Goal: Transaction & Acquisition: Purchase product/service

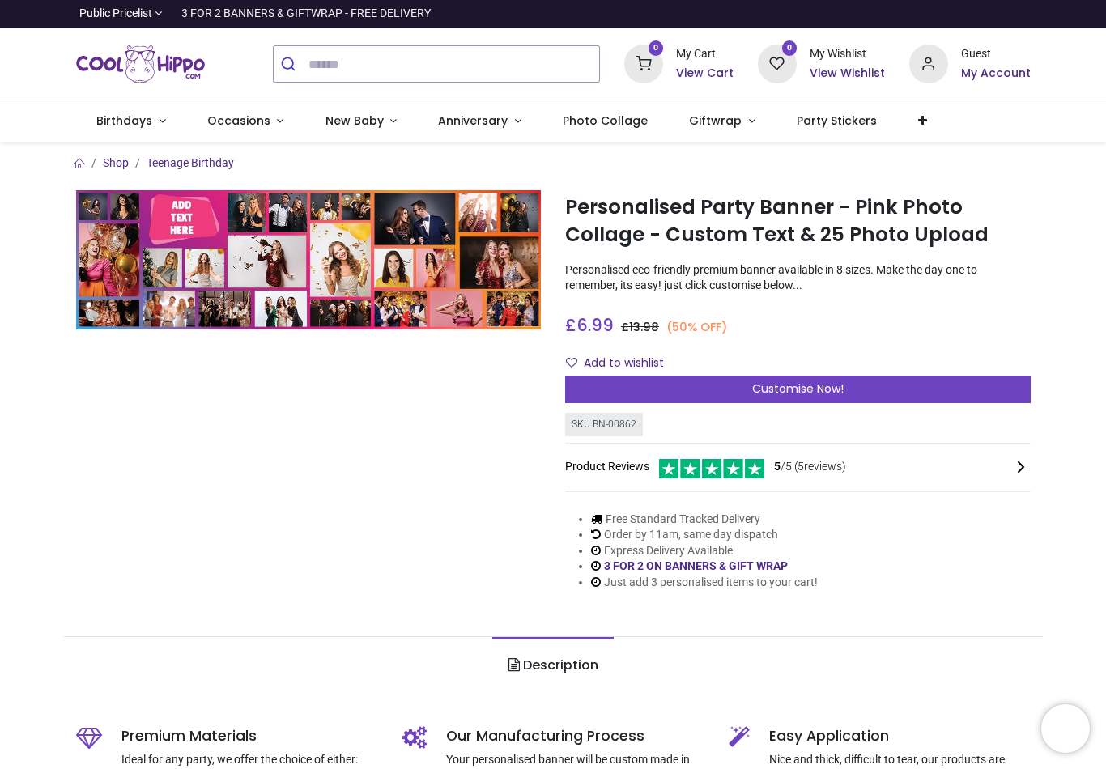
click at [808, 381] on span "Customise Now!" at bounding box center [798, 389] width 92 height 16
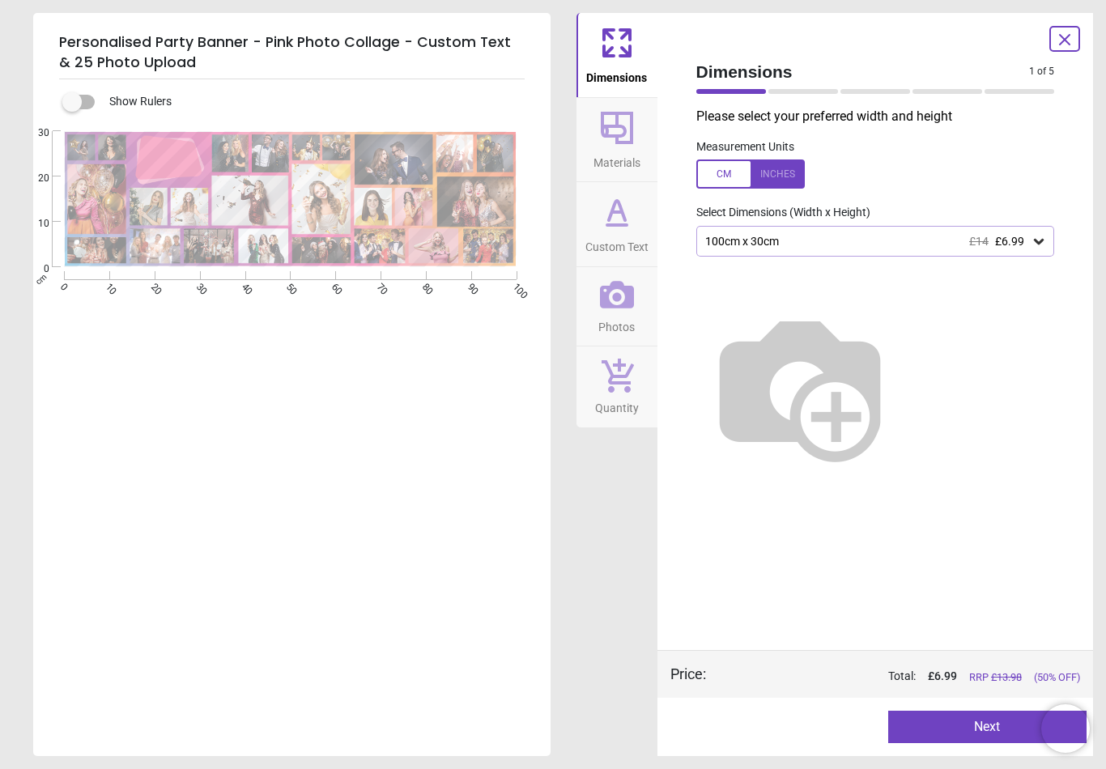
click at [1024, 235] on span "£6.99" at bounding box center [1009, 241] width 29 height 13
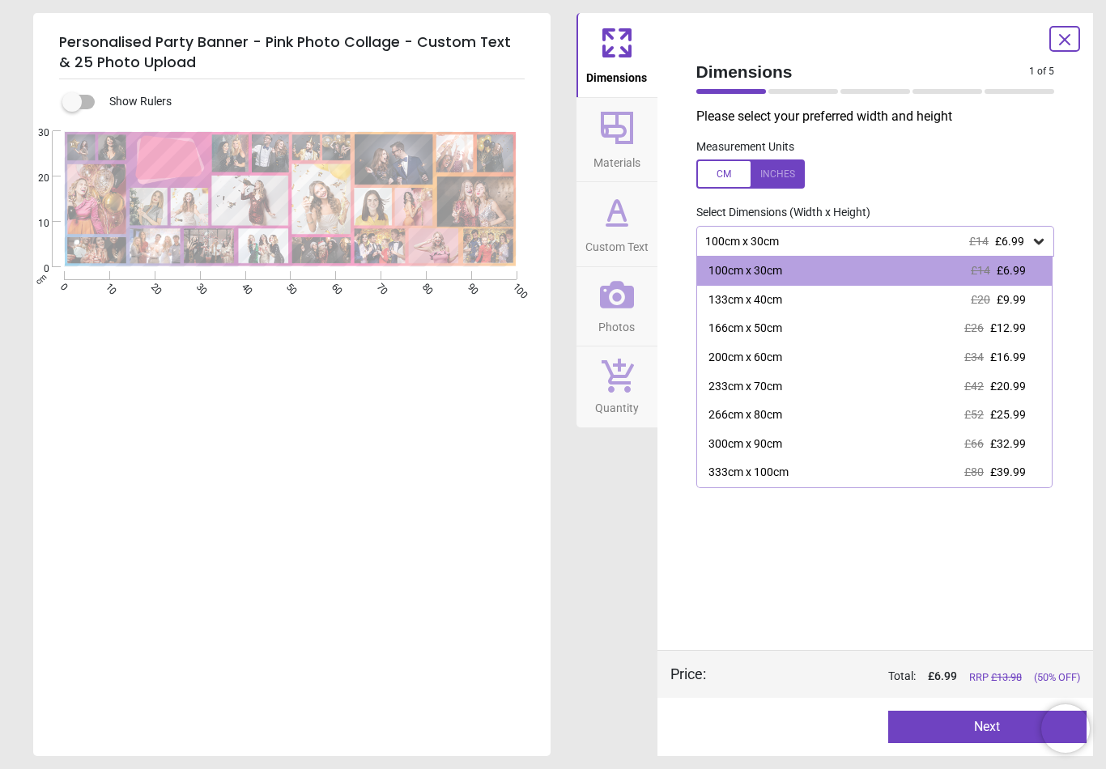
click at [997, 356] on span "£16.99" at bounding box center [1008, 357] width 36 height 13
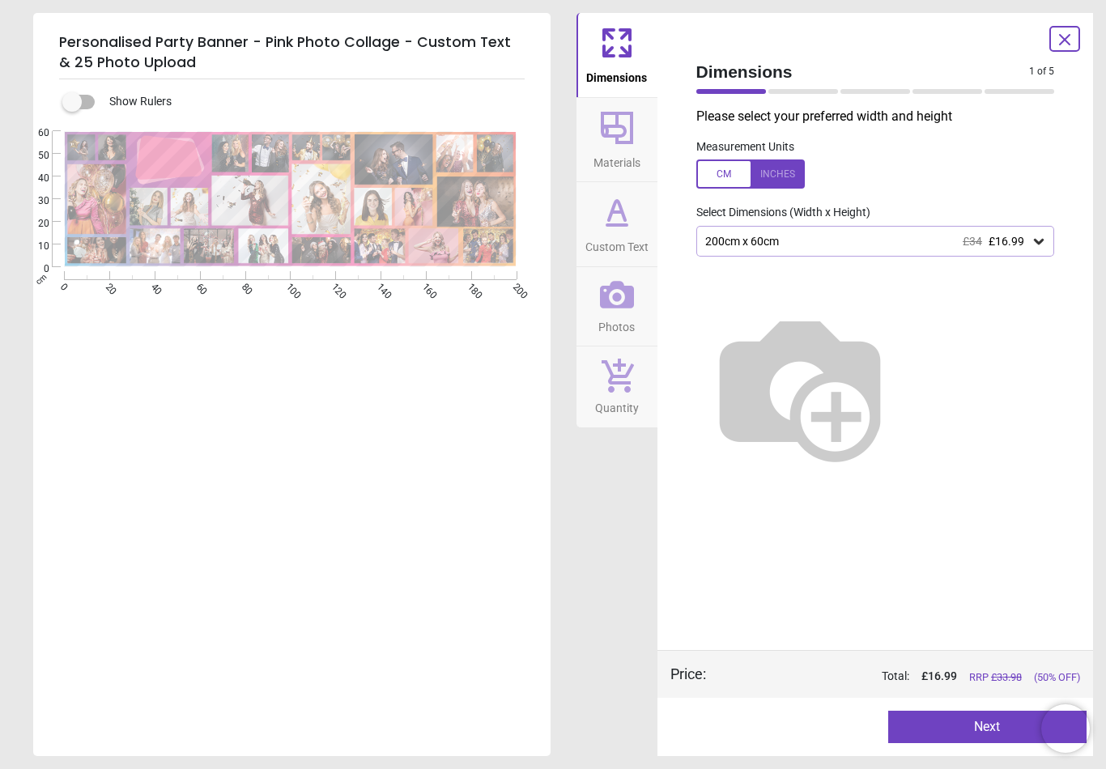
click at [986, 742] on button "Next" at bounding box center [987, 727] width 198 height 32
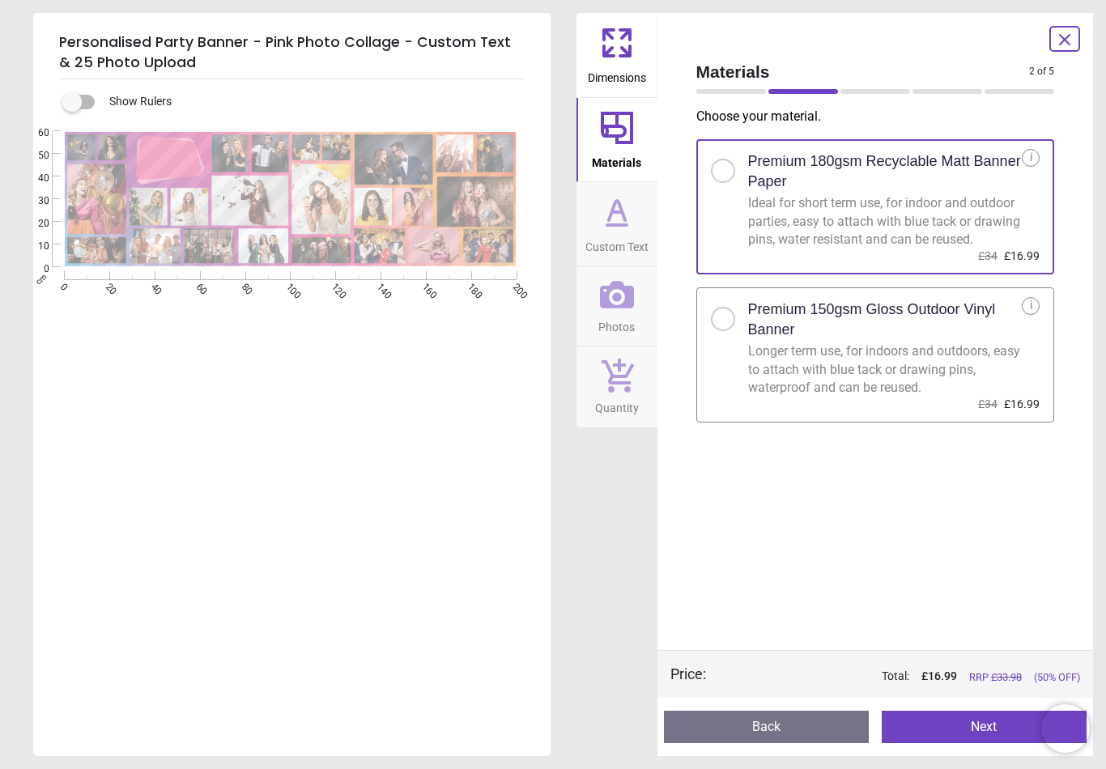
click at [958, 724] on button "Next" at bounding box center [984, 727] width 205 height 32
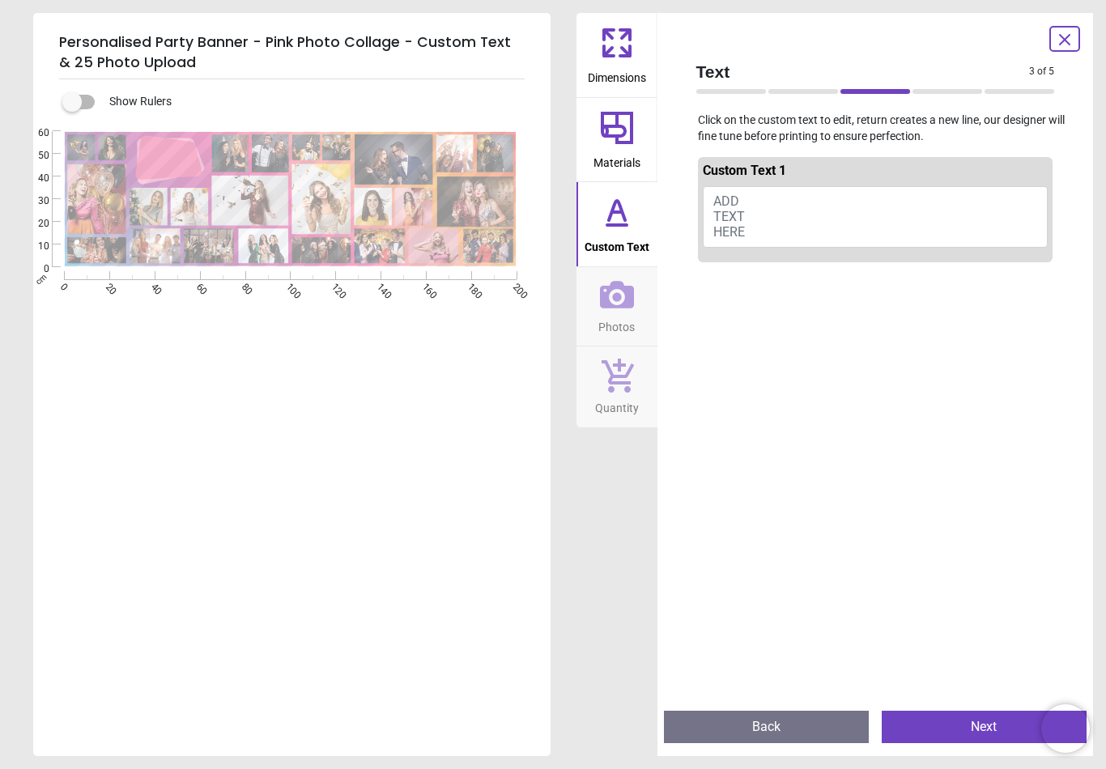
click at [837, 211] on button "ADD TEXT HERE" at bounding box center [876, 217] width 346 height 62
click at [751, 237] on button "Happy 16th birthday B" at bounding box center [876, 217] width 346 height 62
click at [747, 236] on button "Happy 16th birthday B" at bounding box center [876, 217] width 346 height 62
click at [739, 232] on button "Happy 16th birthday B" at bounding box center [876, 217] width 346 height 62
click at [740, 228] on button "Happy 16th birthday B" at bounding box center [876, 217] width 346 height 62
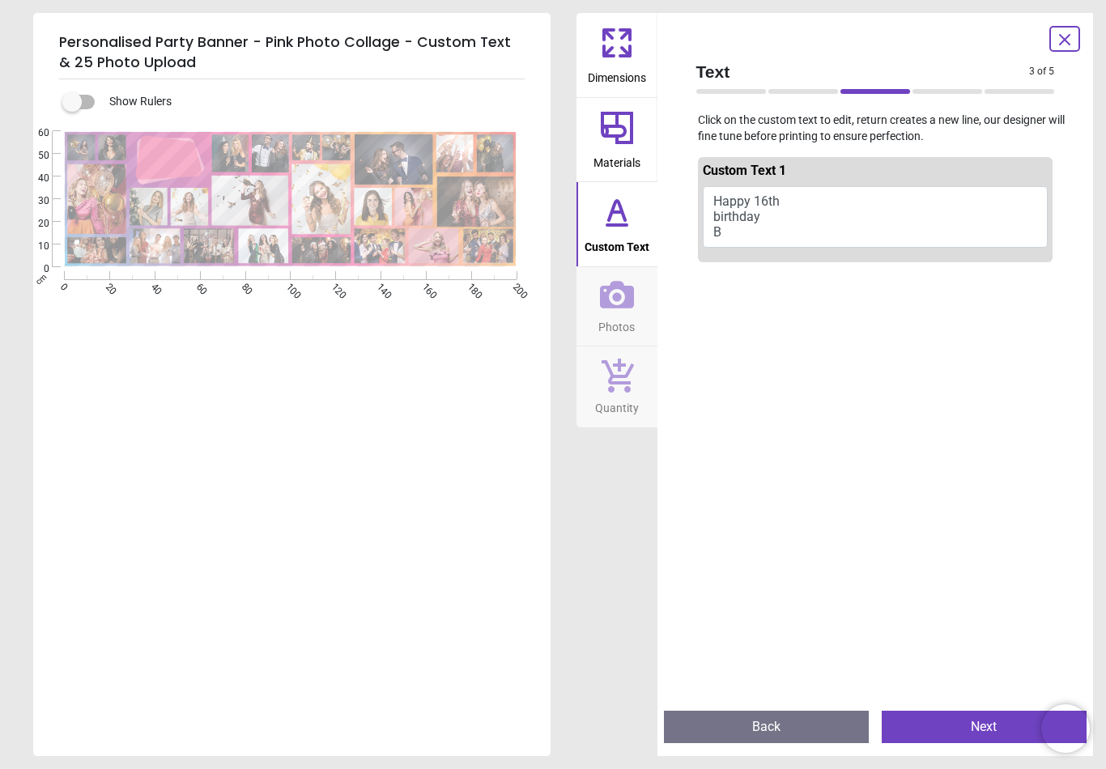
click at [765, 228] on button "Happy 16th birthday B" at bounding box center [876, 217] width 346 height 62
click at [759, 238] on button "Happy 16th birthday B" at bounding box center [876, 217] width 346 height 62
click at [757, 236] on button "Happy 16th birthday B" at bounding box center [876, 217] width 346 height 62
click at [760, 228] on button "Happy 16th birthday B" at bounding box center [876, 217] width 346 height 62
click at [803, 229] on button "Happy 16th birthday B" at bounding box center [876, 217] width 346 height 62
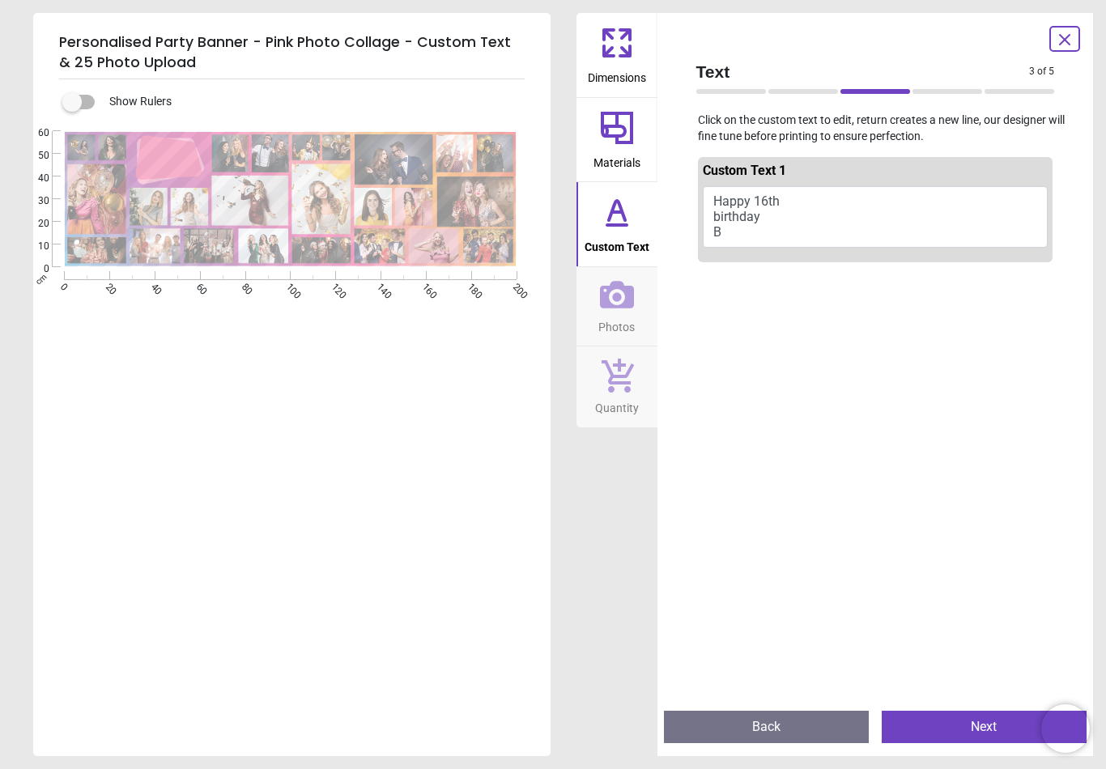
click at [802, 220] on button "Happy 16th birthday B" at bounding box center [876, 217] width 346 height 62
click at [799, 235] on button "Happy 16th birthday B" at bounding box center [876, 217] width 346 height 62
click at [750, 221] on button "Happy 16th birthday B" at bounding box center [876, 217] width 346 height 62
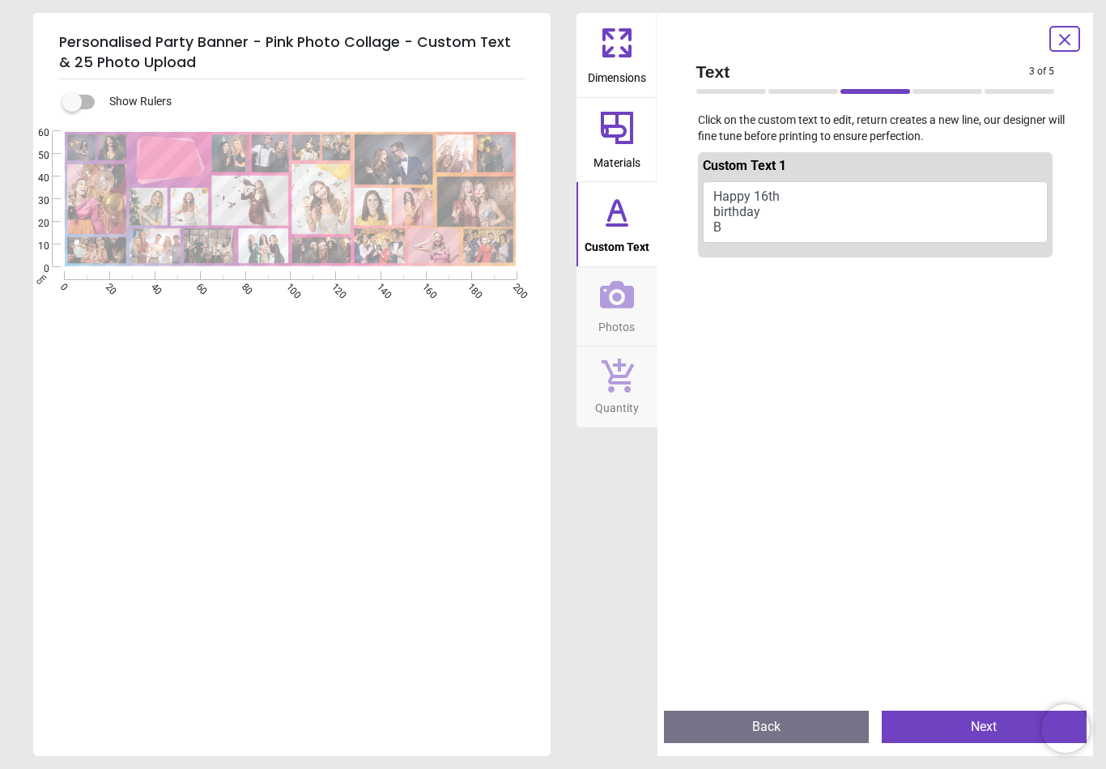
scroll to position [13, 0]
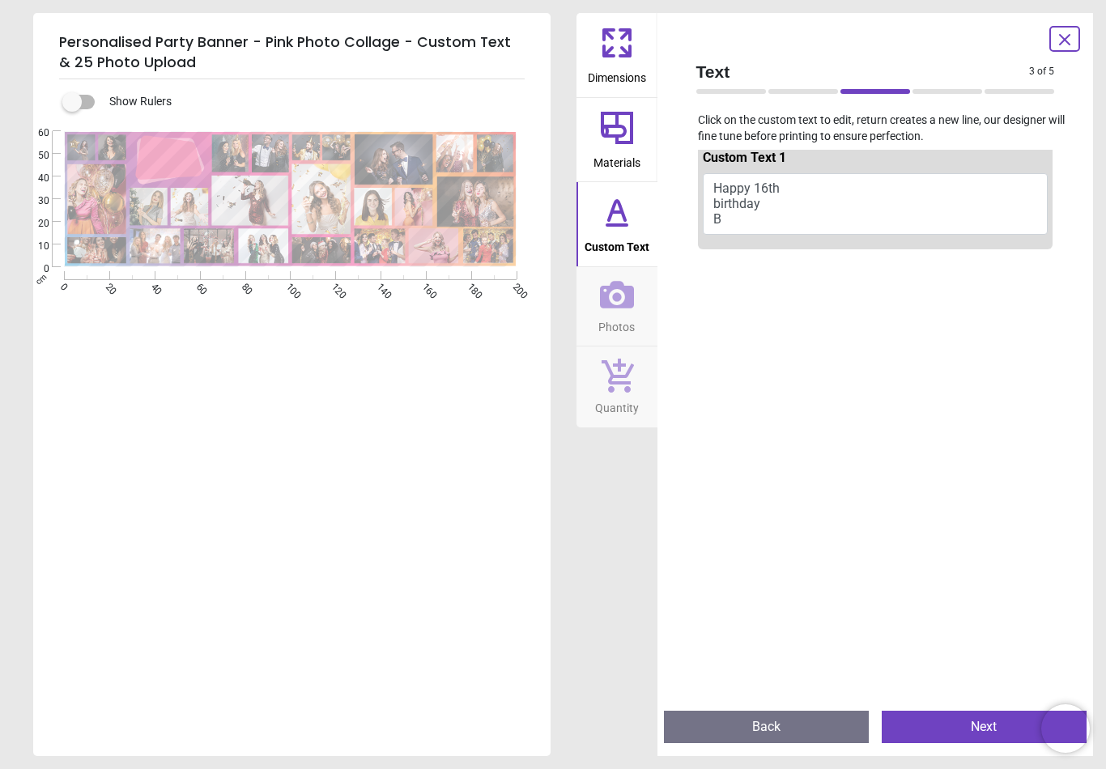
click at [981, 222] on button "Happy 16th birthday B" at bounding box center [876, 204] width 346 height 62
click at [977, 215] on button "Happy 16th birthday B" at bounding box center [876, 204] width 346 height 62
click at [968, 215] on button "Happy 16th birthday B" at bounding box center [876, 204] width 346 height 62
click at [965, 210] on button "Happy 16th birthday B" at bounding box center [876, 204] width 346 height 62
click at [966, 213] on button "Happy 16th birthday B" at bounding box center [876, 204] width 346 height 62
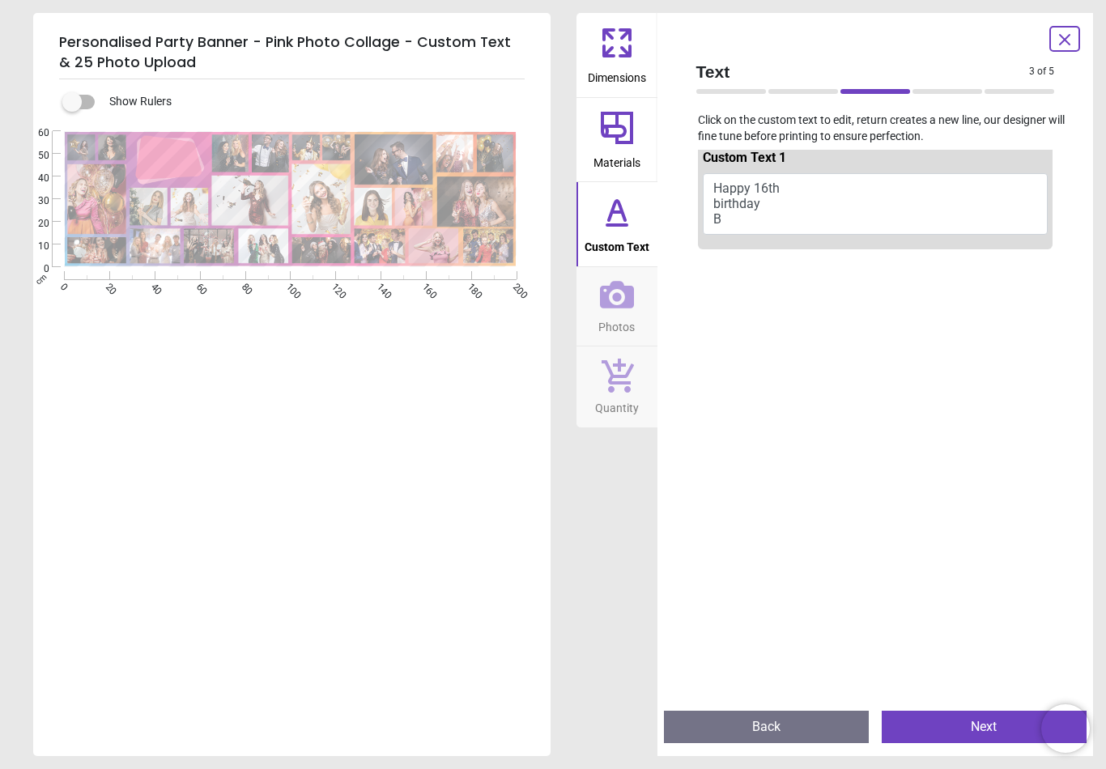
click at [966, 209] on button "Happy 16th birthday B" at bounding box center [876, 204] width 346 height 62
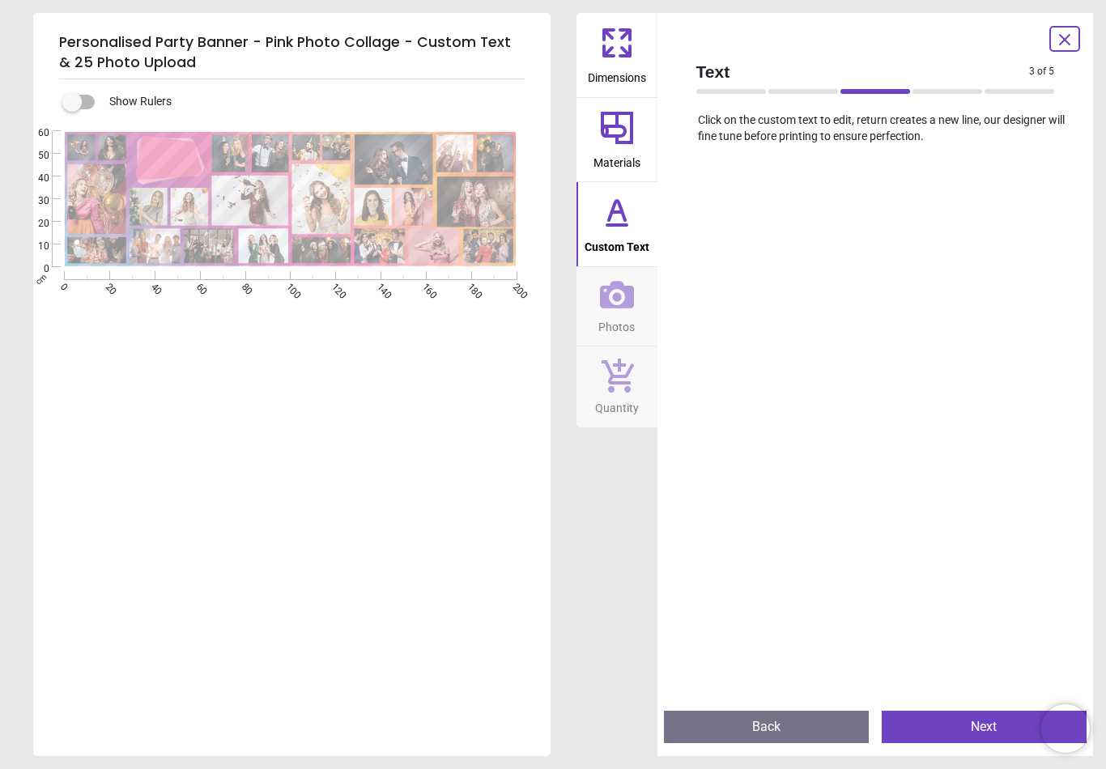
scroll to position [182, 0]
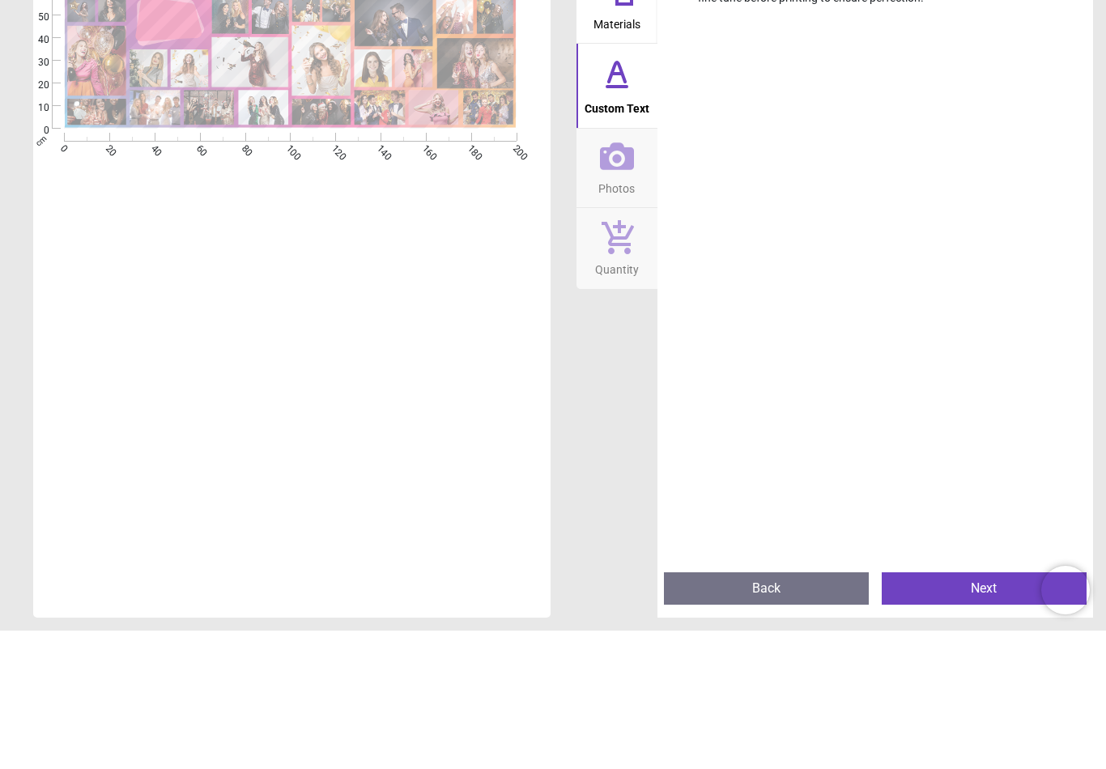
type textarea "**********"
click at [646, 267] on button "Photos" at bounding box center [617, 306] width 81 height 79
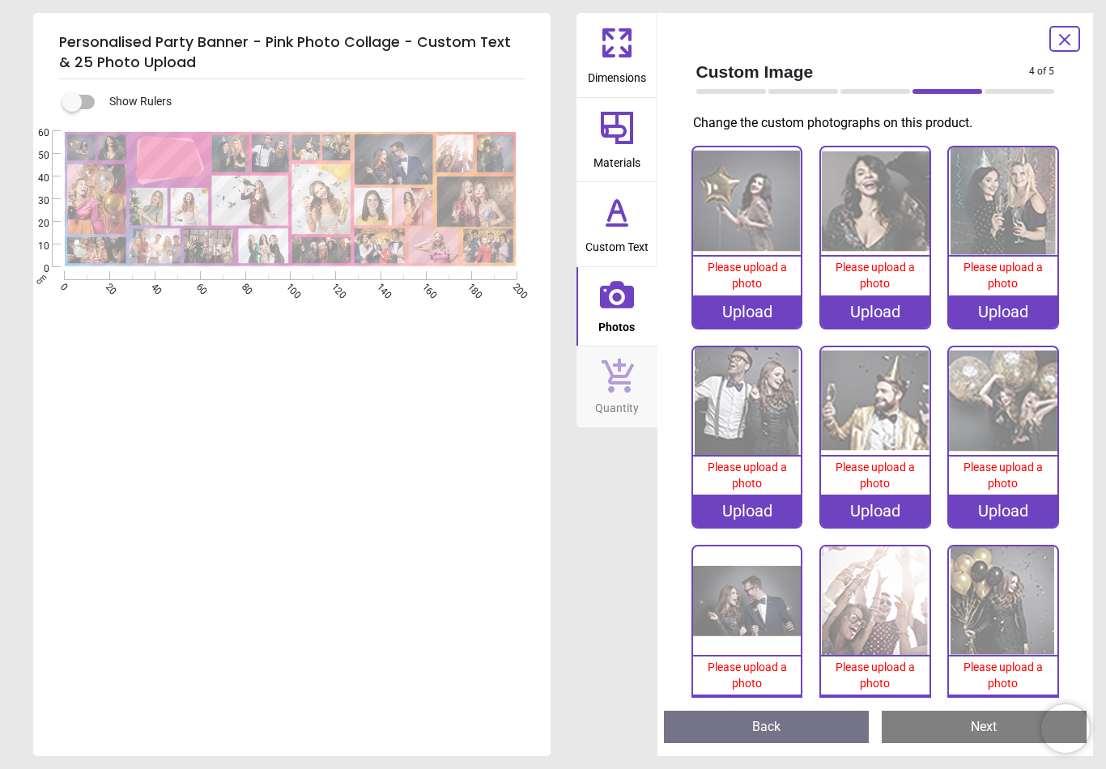
click at [760, 306] on div "Upload" at bounding box center [747, 312] width 109 height 32
click at [743, 297] on div "Upload" at bounding box center [747, 312] width 109 height 32
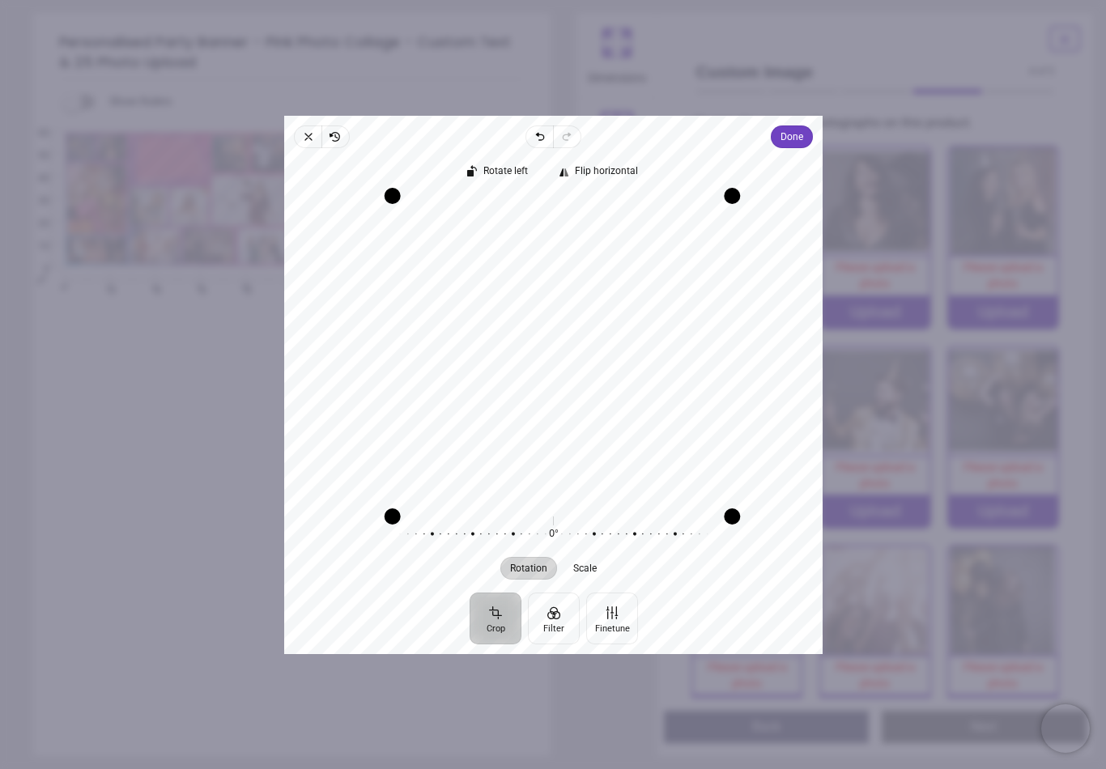
click at [302, 130] on icon "button" at bounding box center [308, 136] width 13 height 13
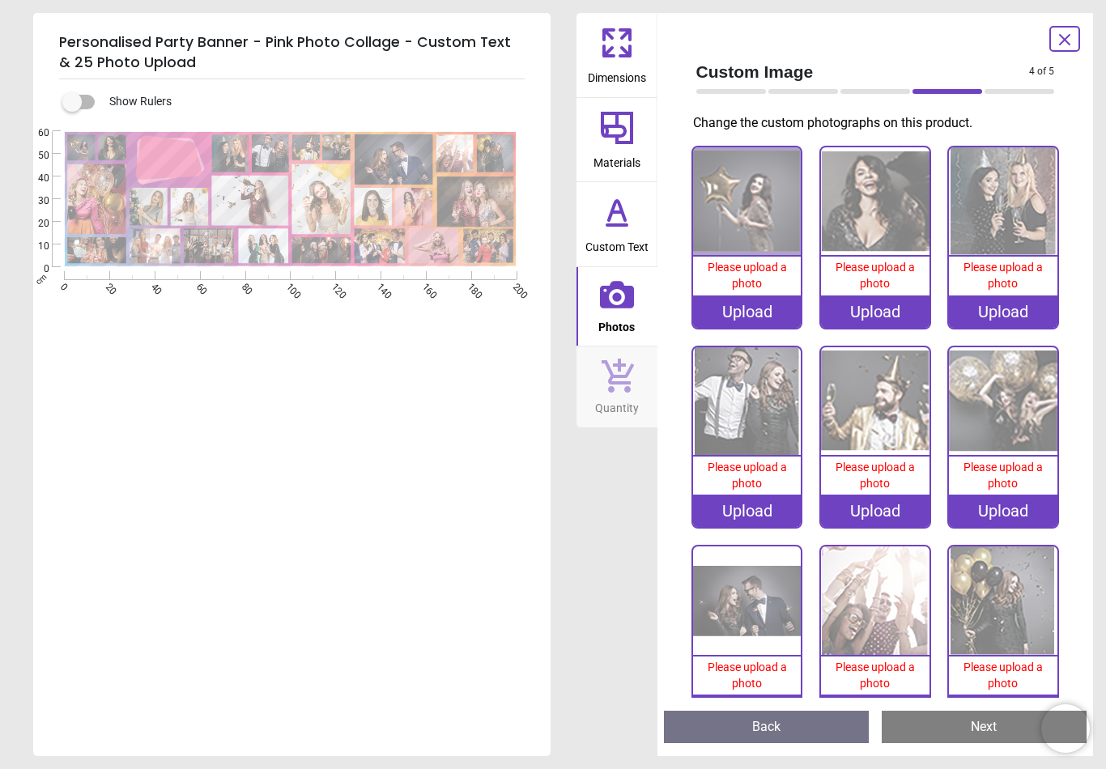
click at [777, 303] on div "Upload" at bounding box center [747, 312] width 109 height 32
click at [764, 303] on div "Upload" at bounding box center [747, 312] width 109 height 32
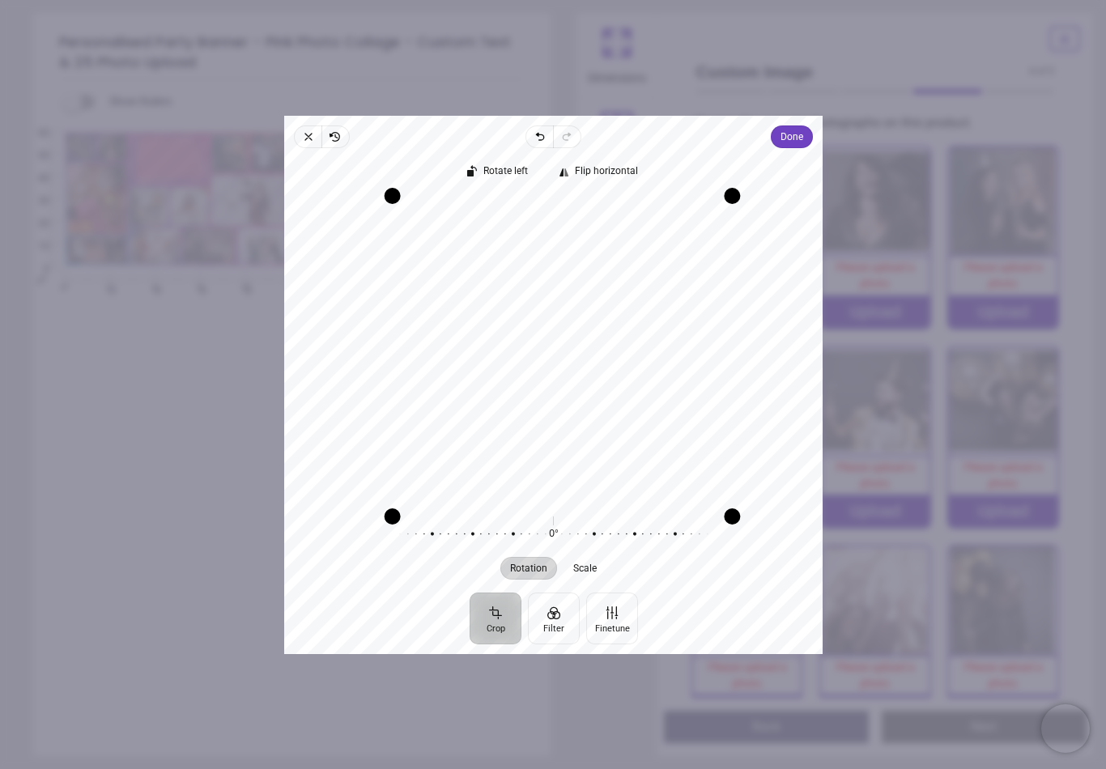
click at [798, 128] on span "Done" at bounding box center [792, 136] width 23 height 19
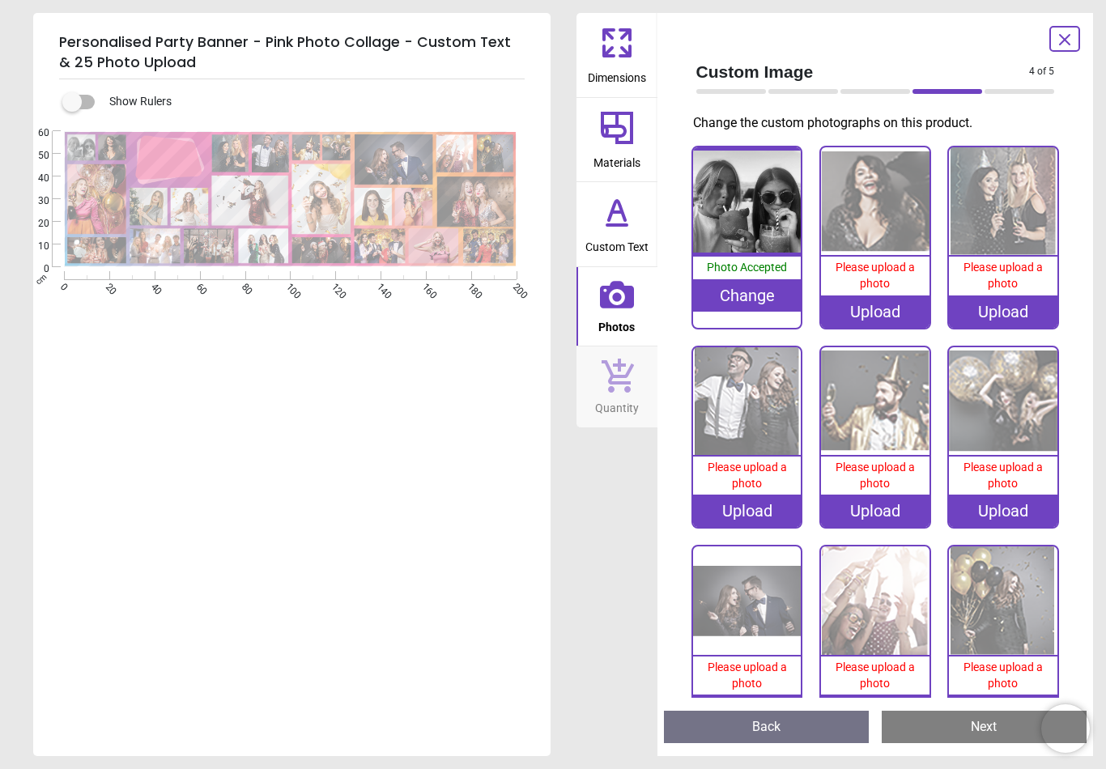
click at [109, 143] on image at bounding box center [112, 147] width 28 height 26
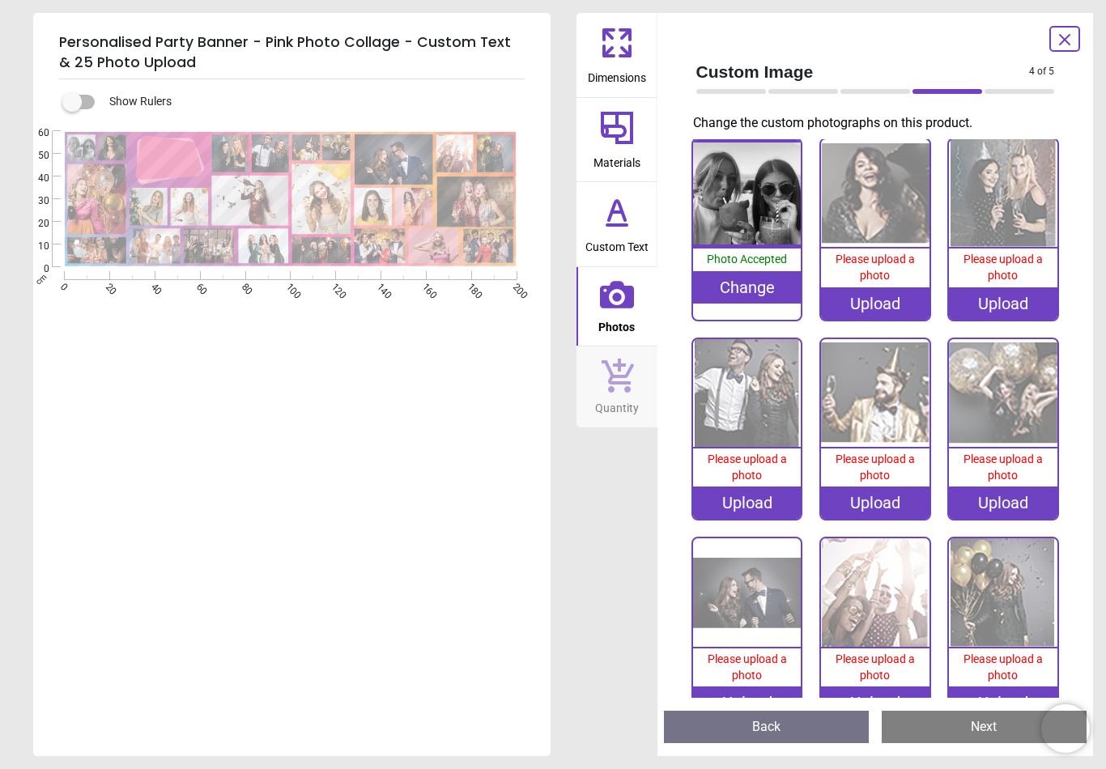
scroll to position [8, 0]
click at [874, 293] on div "Upload" at bounding box center [875, 303] width 109 height 32
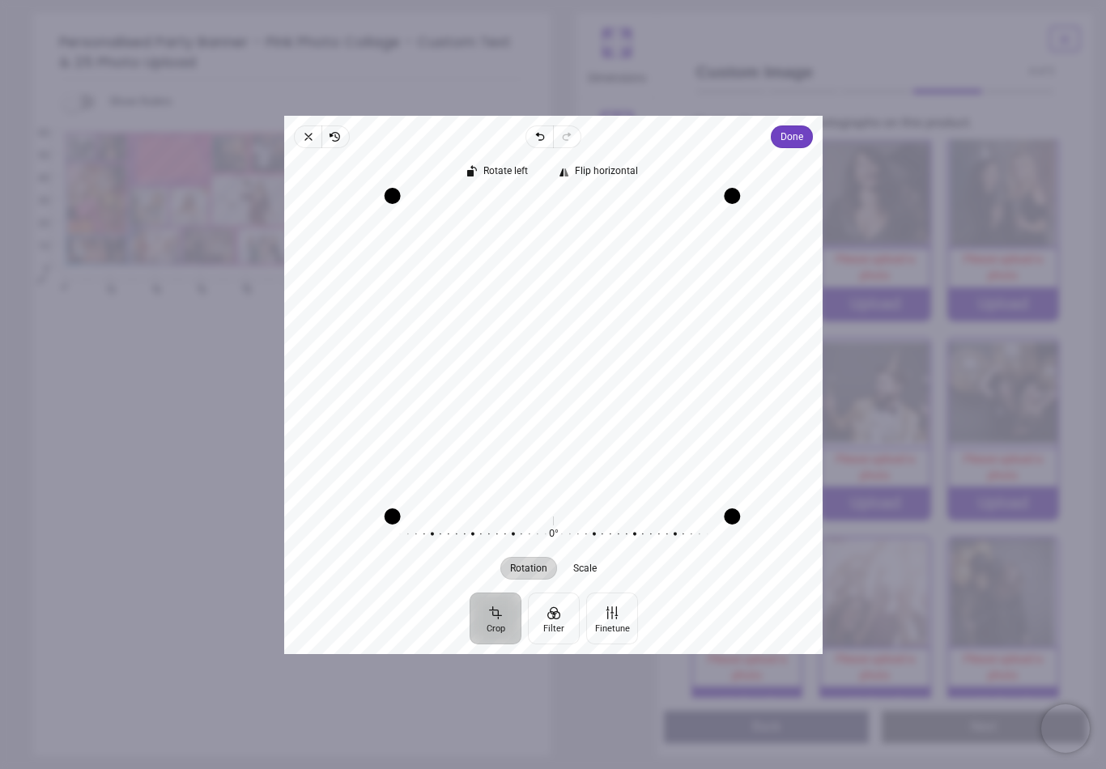
click at [799, 129] on span "Done" at bounding box center [792, 136] width 23 height 19
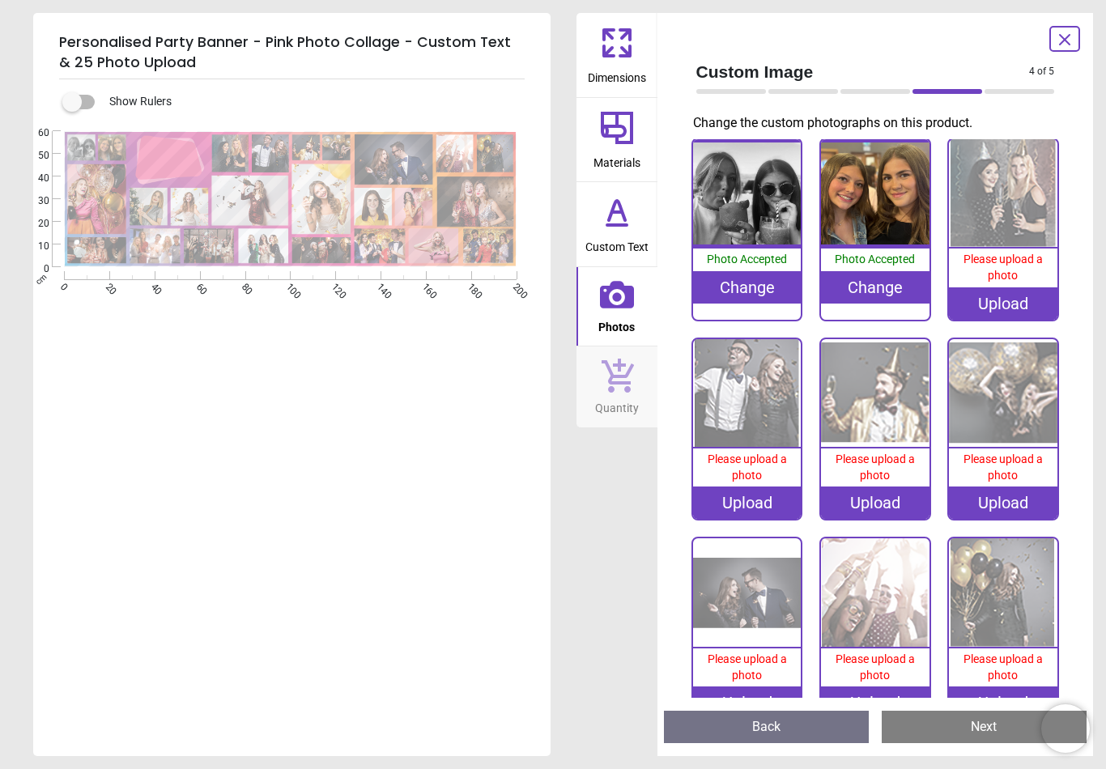
click at [100, 195] on image at bounding box center [96, 199] width 59 height 70
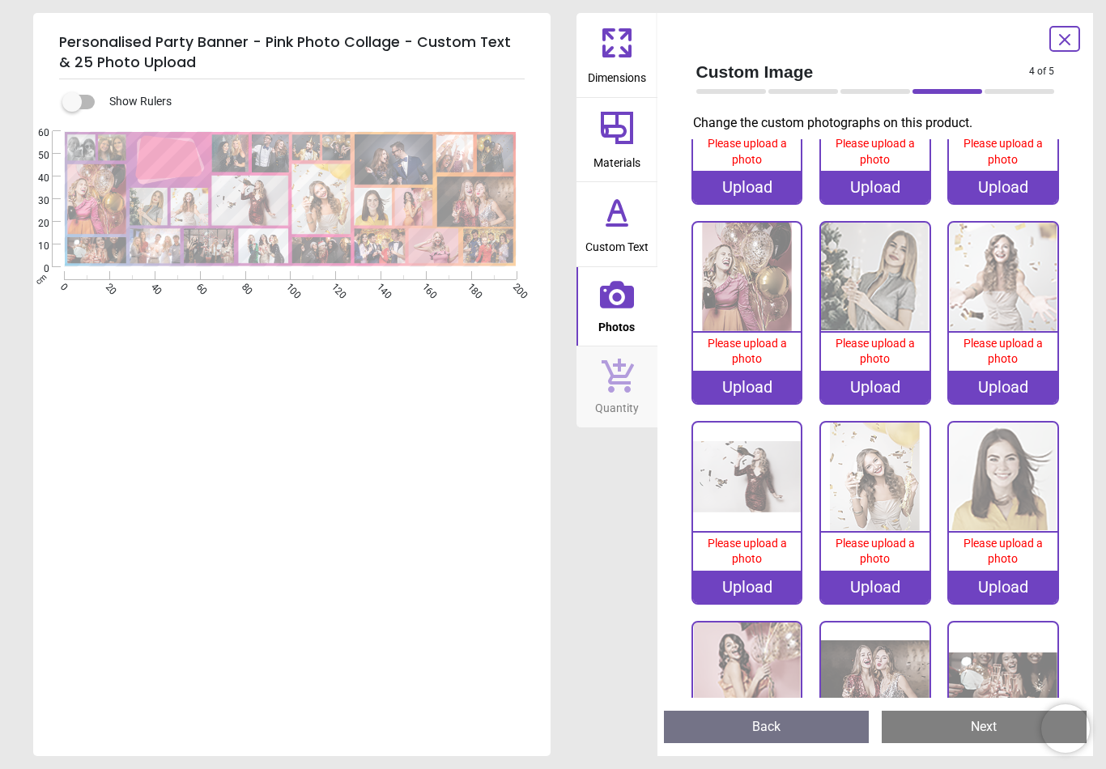
scroll to position [605, 0]
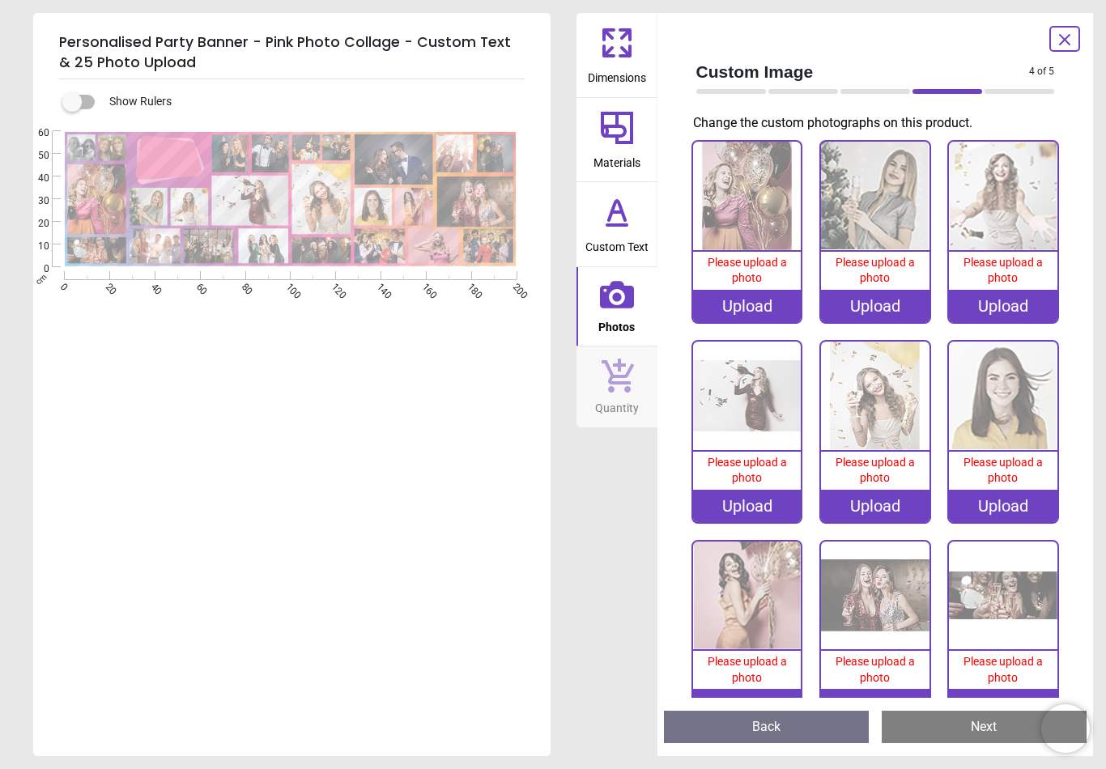
click at [752, 293] on div "Upload" at bounding box center [747, 306] width 109 height 32
click at [761, 284] on div "Please upload a photo" at bounding box center [747, 271] width 109 height 38
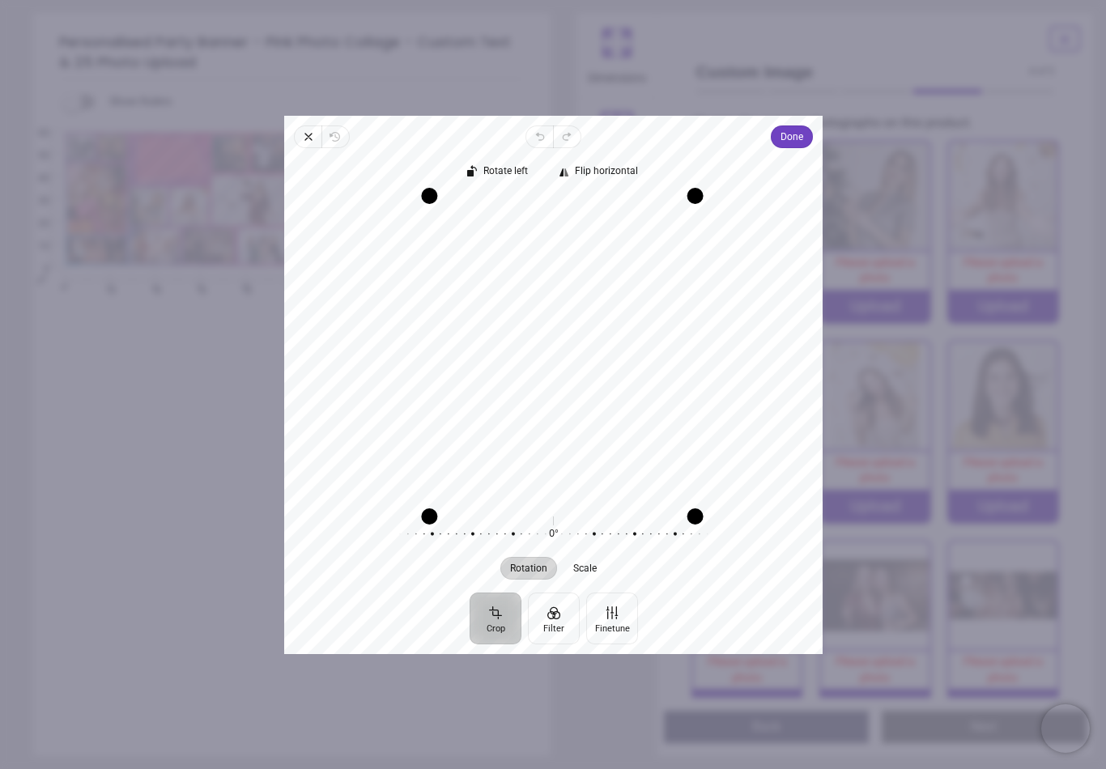
click at [802, 127] on span "Done" at bounding box center [792, 136] width 23 height 19
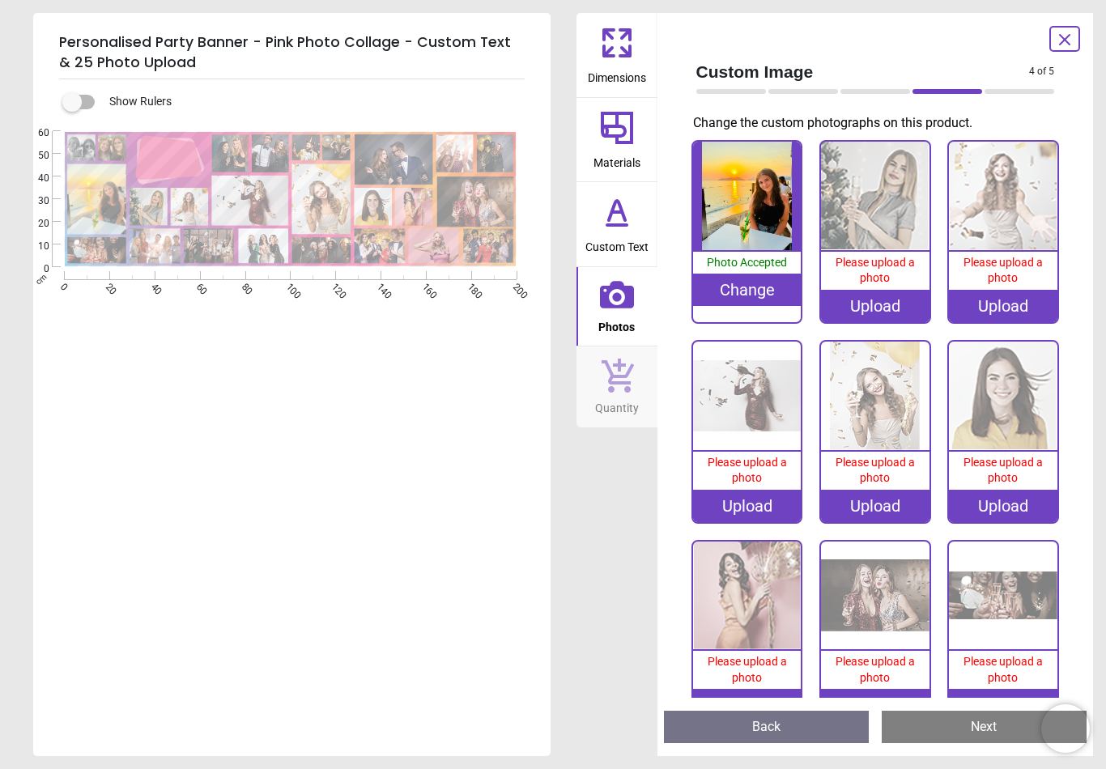
click at [320, 193] on image at bounding box center [321, 199] width 59 height 70
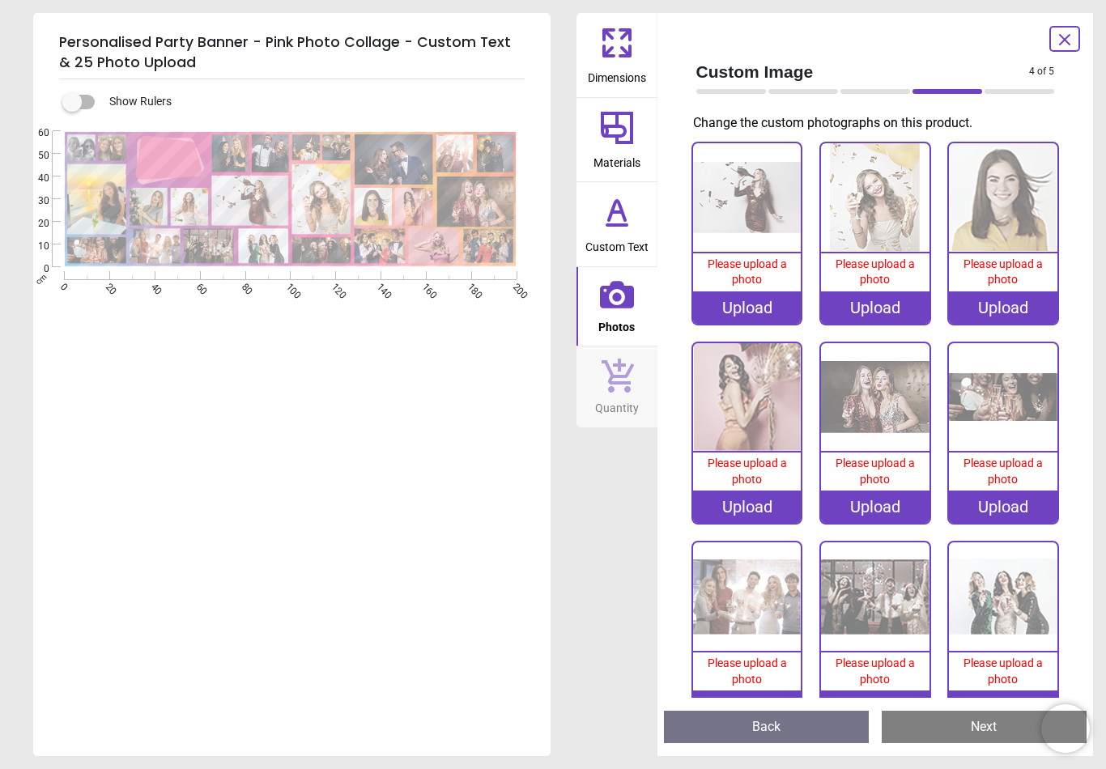
click at [874, 296] on div "Upload" at bounding box center [875, 308] width 109 height 32
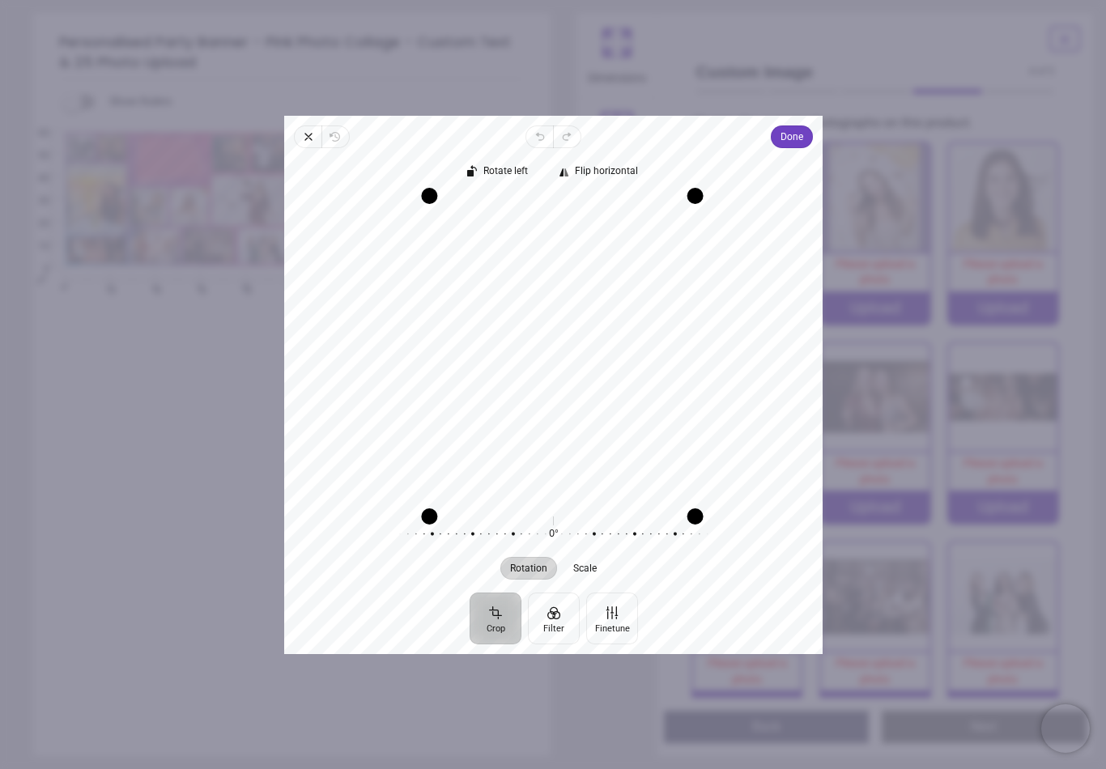
click at [803, 127] on span "Done" at bounding box center [792, 136] width 23 height 19
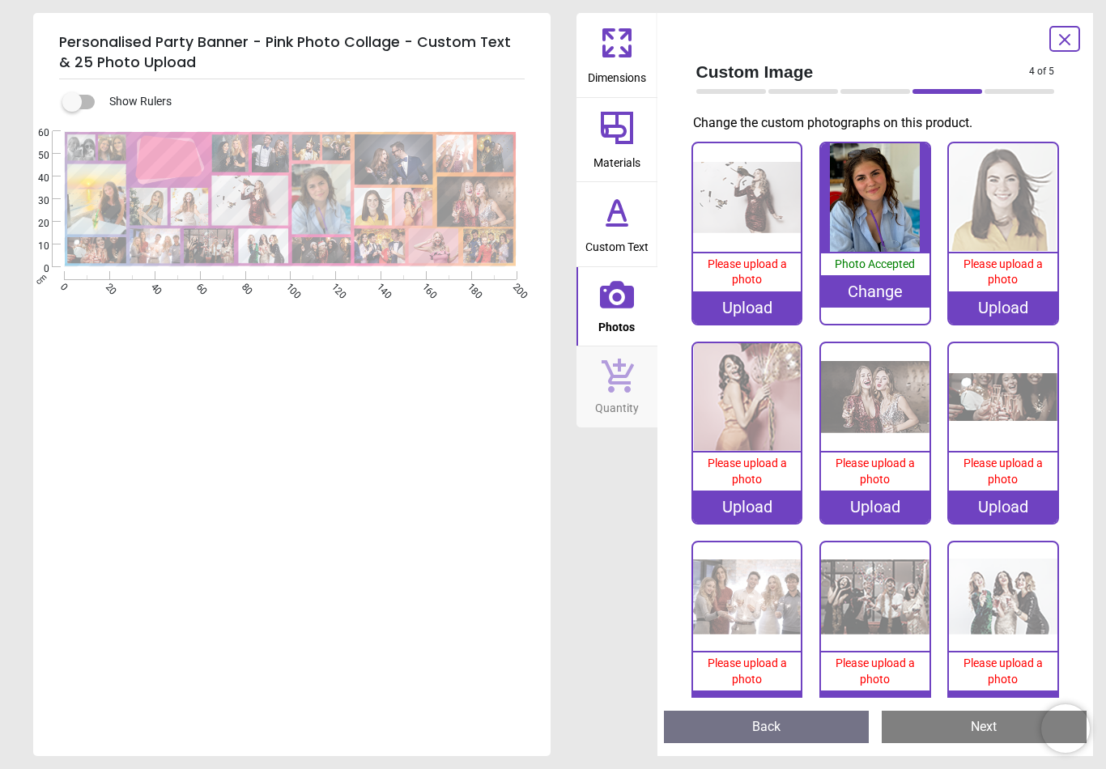
click at [486, 205] on image at bounding box center [475, 202] width 77 height 50
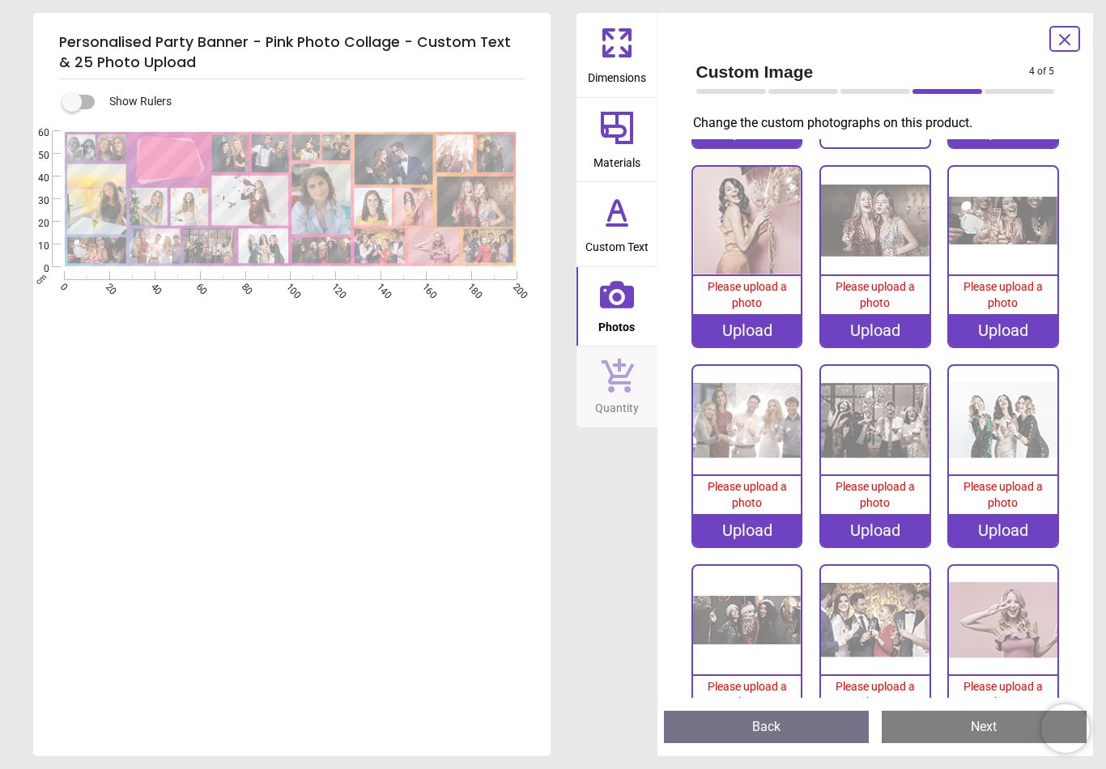
scroll to position [1002, 0]
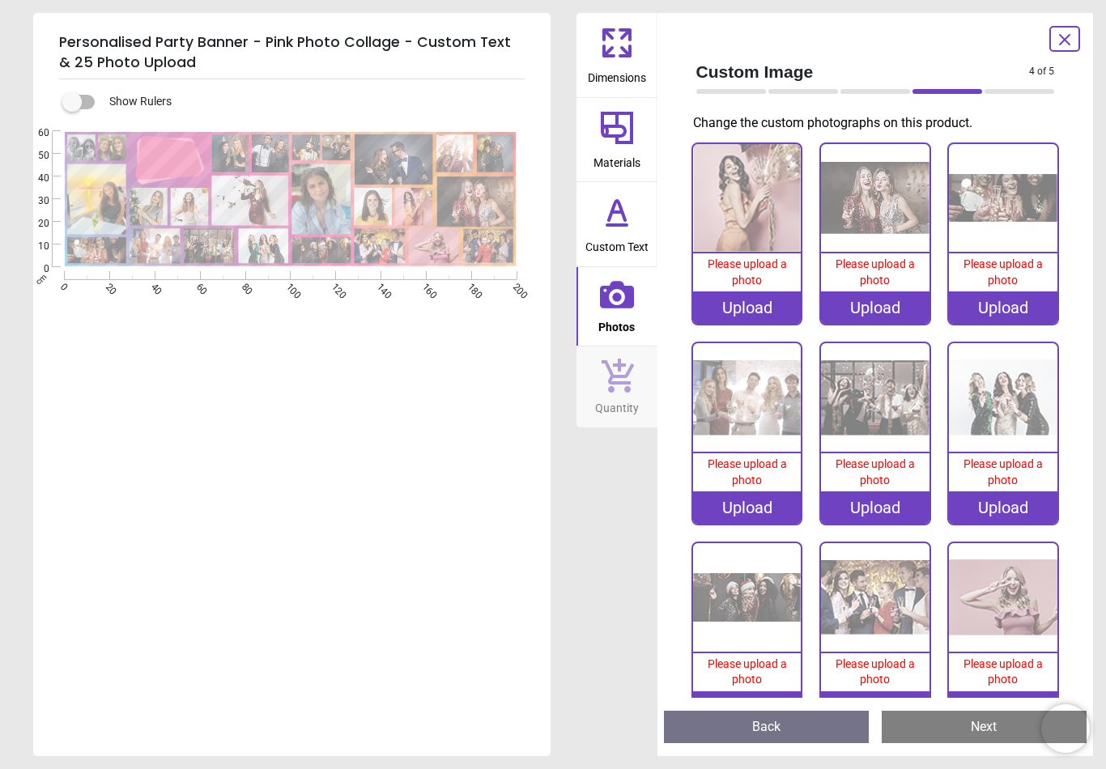
click at [406, 155] on image at bounding box center [394, 159] width 79 height 50
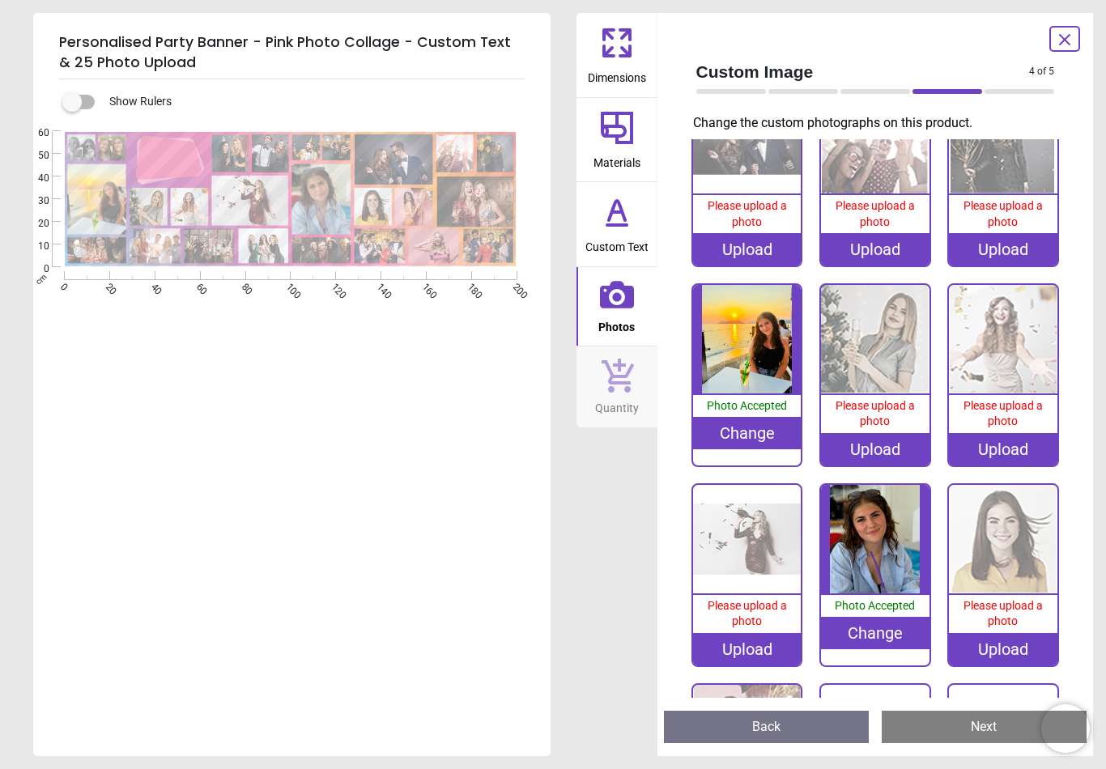
scroll to position [406, 0]
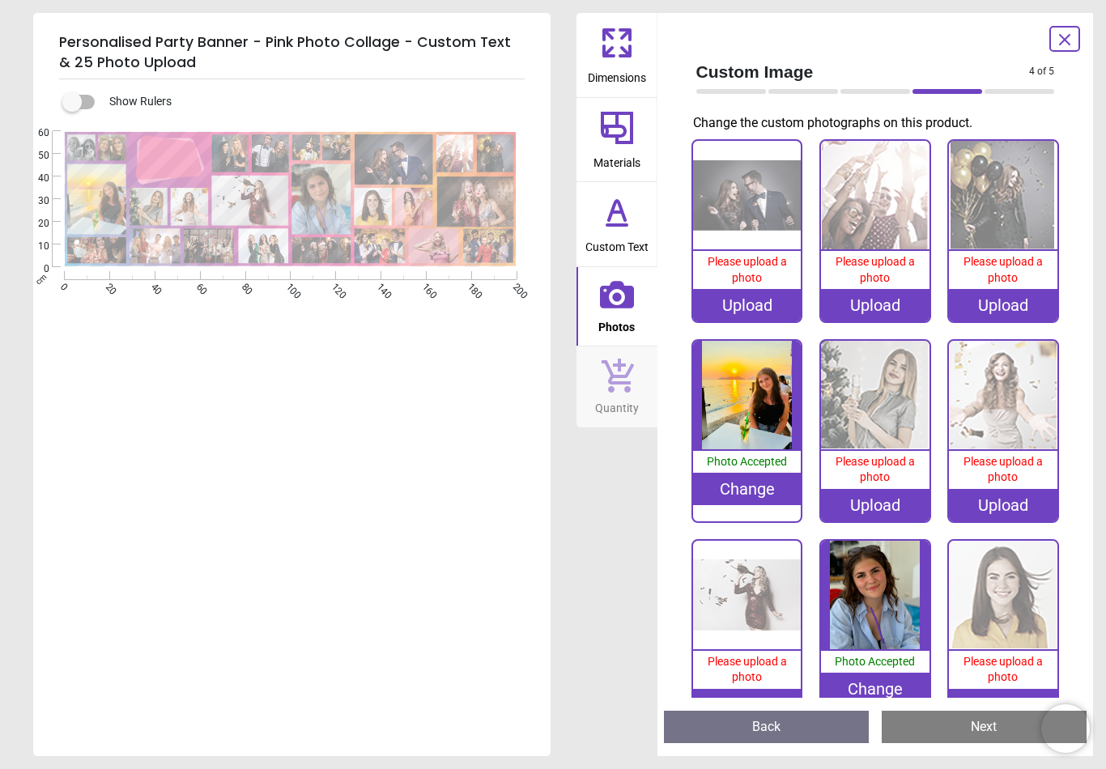
click at [747, 298] on div "Upload" at bounding box center [747, 305] width 109 height 32
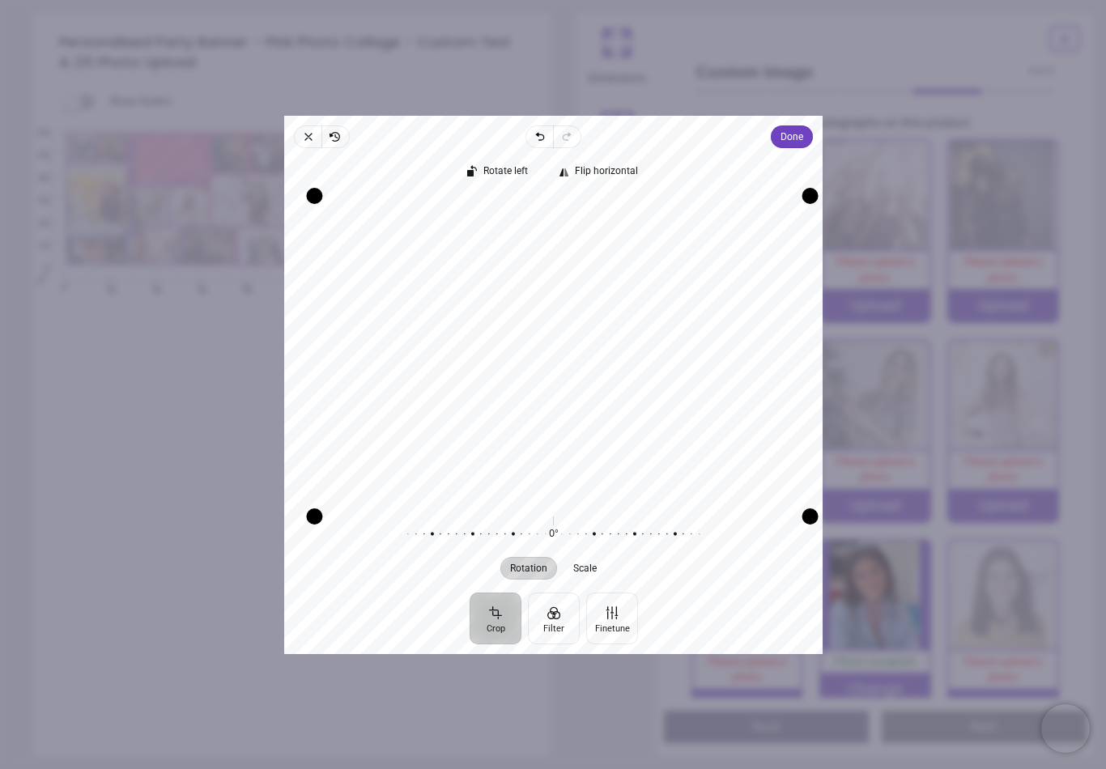
click at [803, 127] on span "Done" at bounding box center [792, 136] width 23 height 19
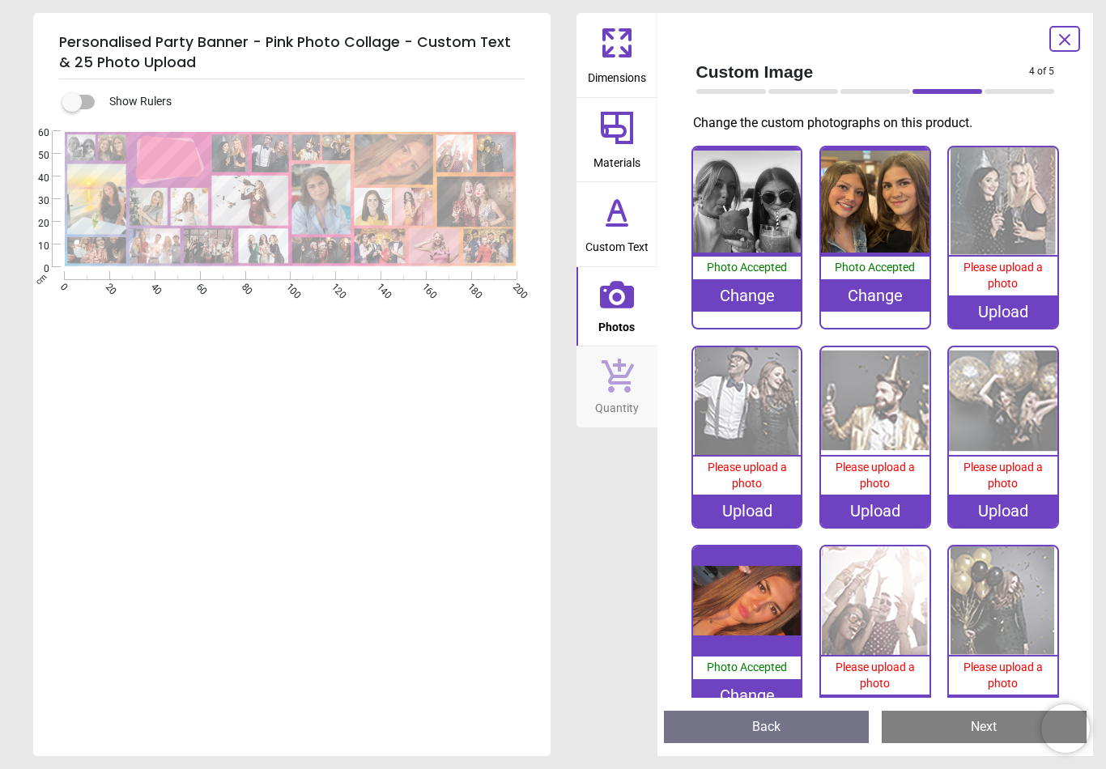
scroll to position [406, 0]
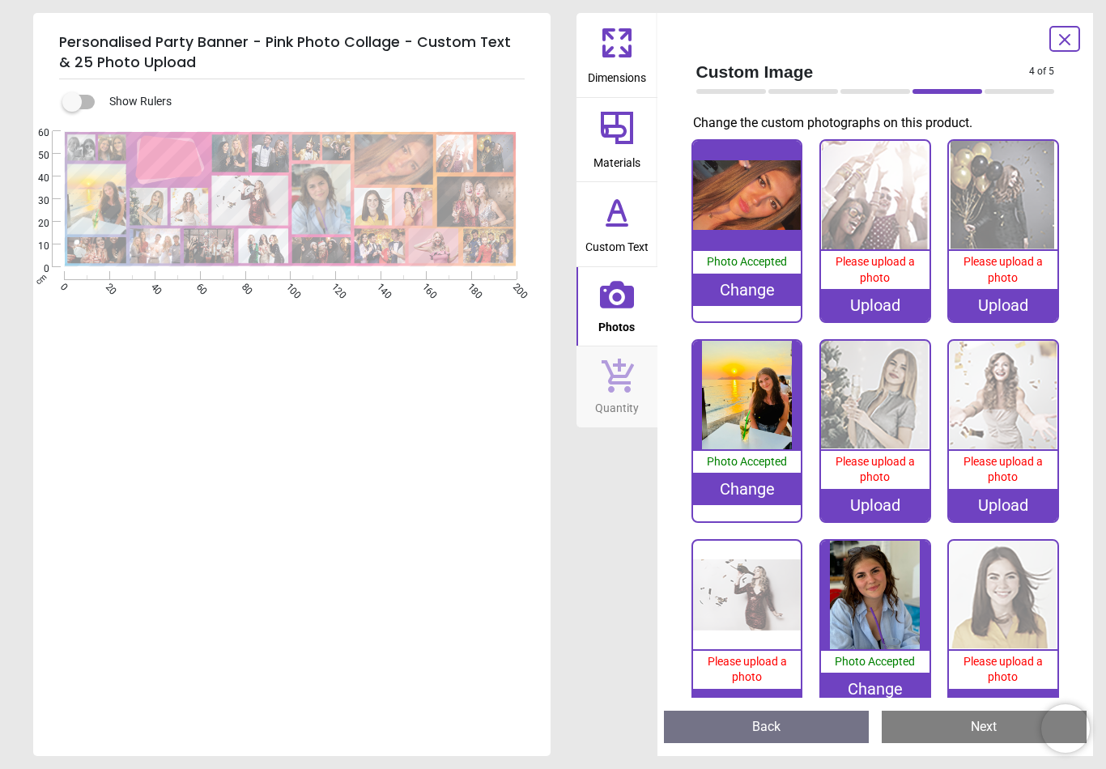
click at [604, 156] on span "Materials" at bounding box center [617, 159] width 47 height 24
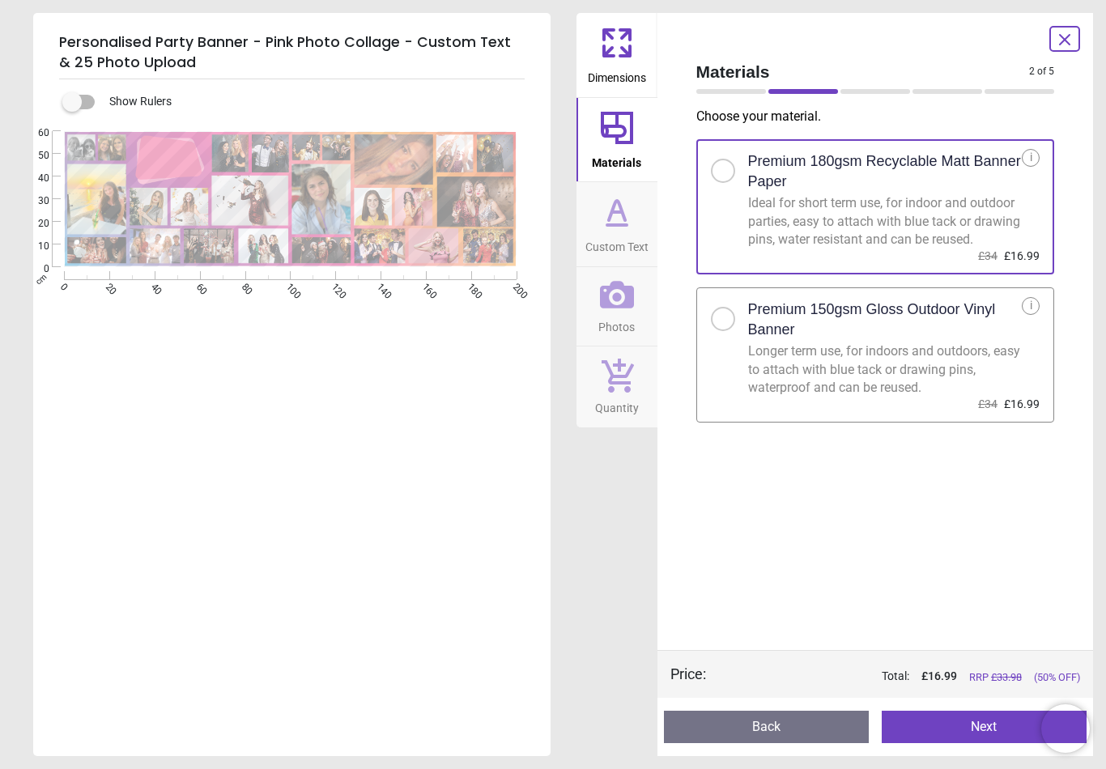
click at [624, 56] on icon at bounding box center [625, 51] width 10 height 10
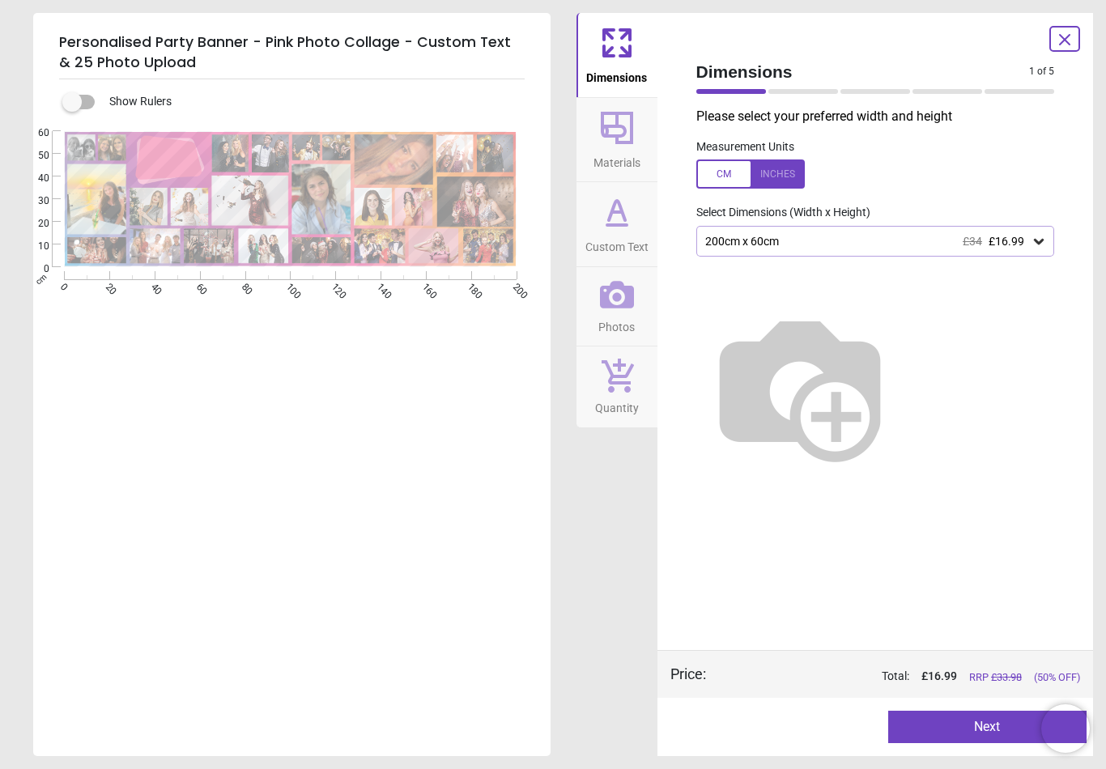
click at [630, 317] on span "Photos" at bounding box center [616, 324] width 36 height 24
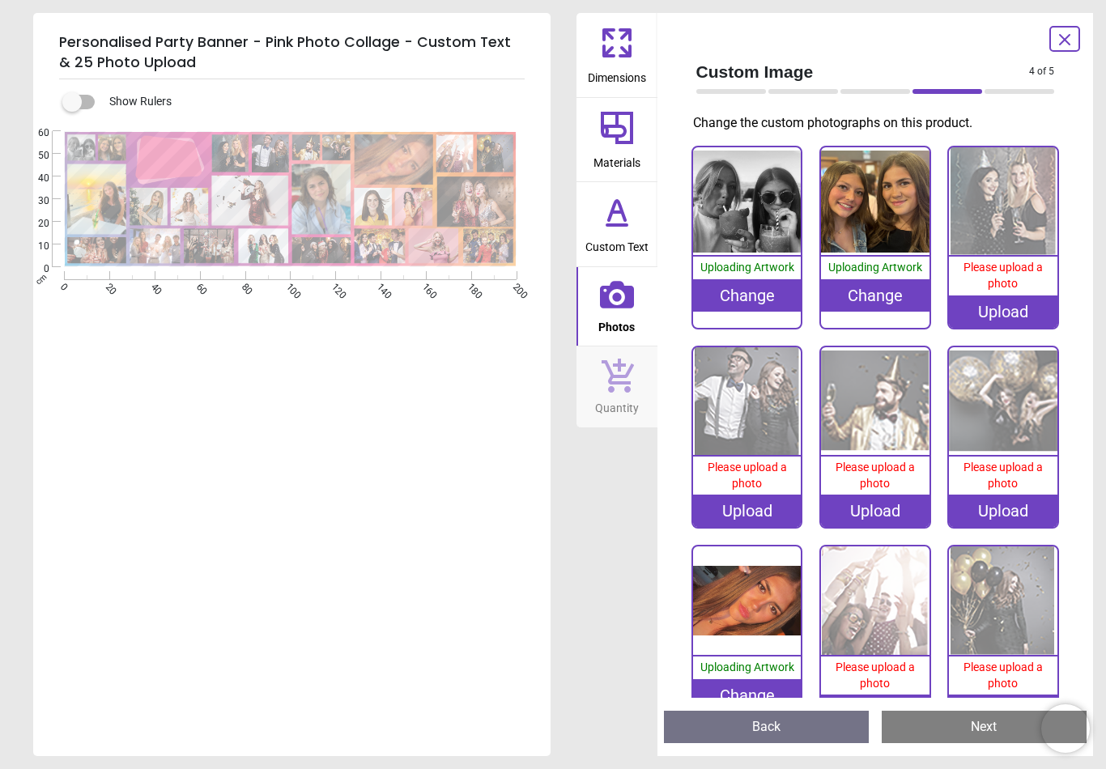
click at [396, 157] on image at bounding box center [394, 159] width 79 height 50
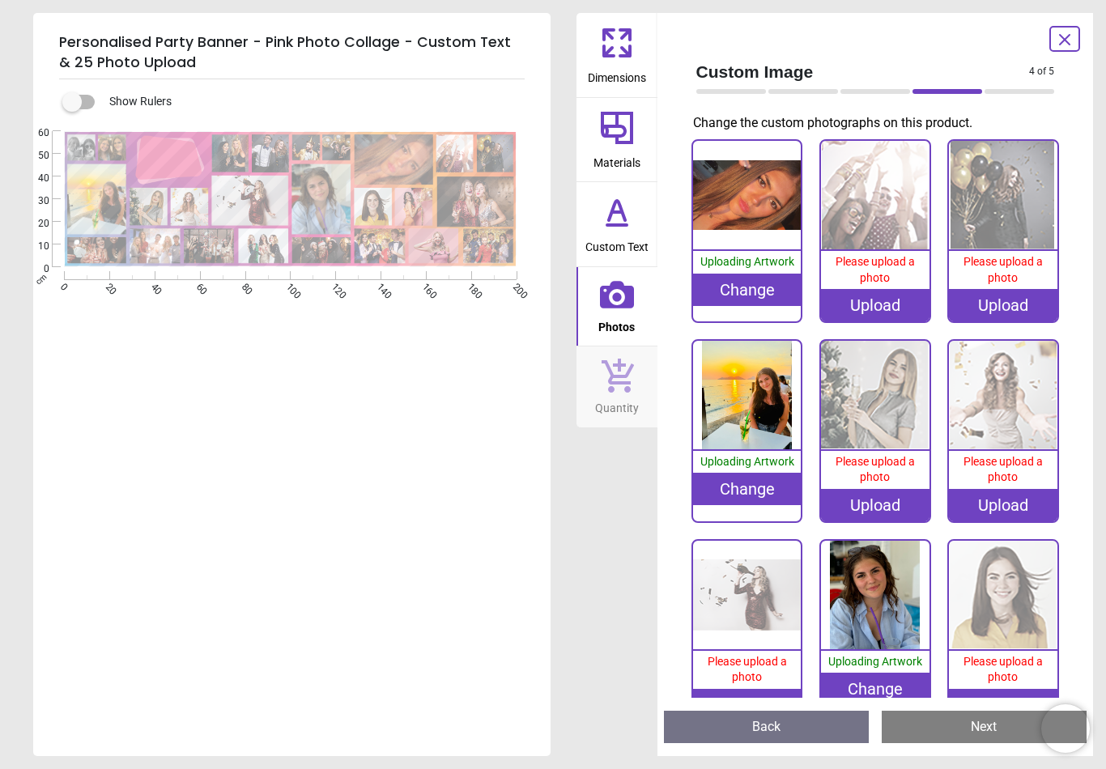
click at [744, 281] on div "Change" at bounding box center [747, 290] width 109 height 32
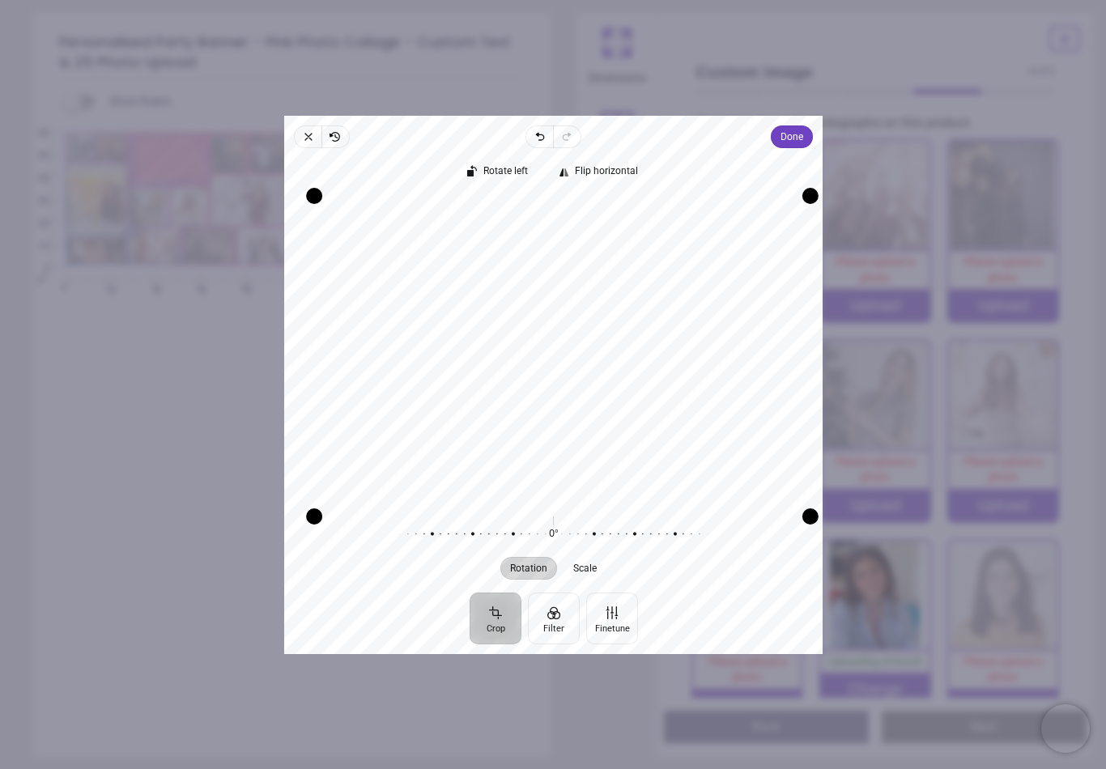
click at [795, 127] on span "Done" at bounding box center [792, 136] width 23 height 19
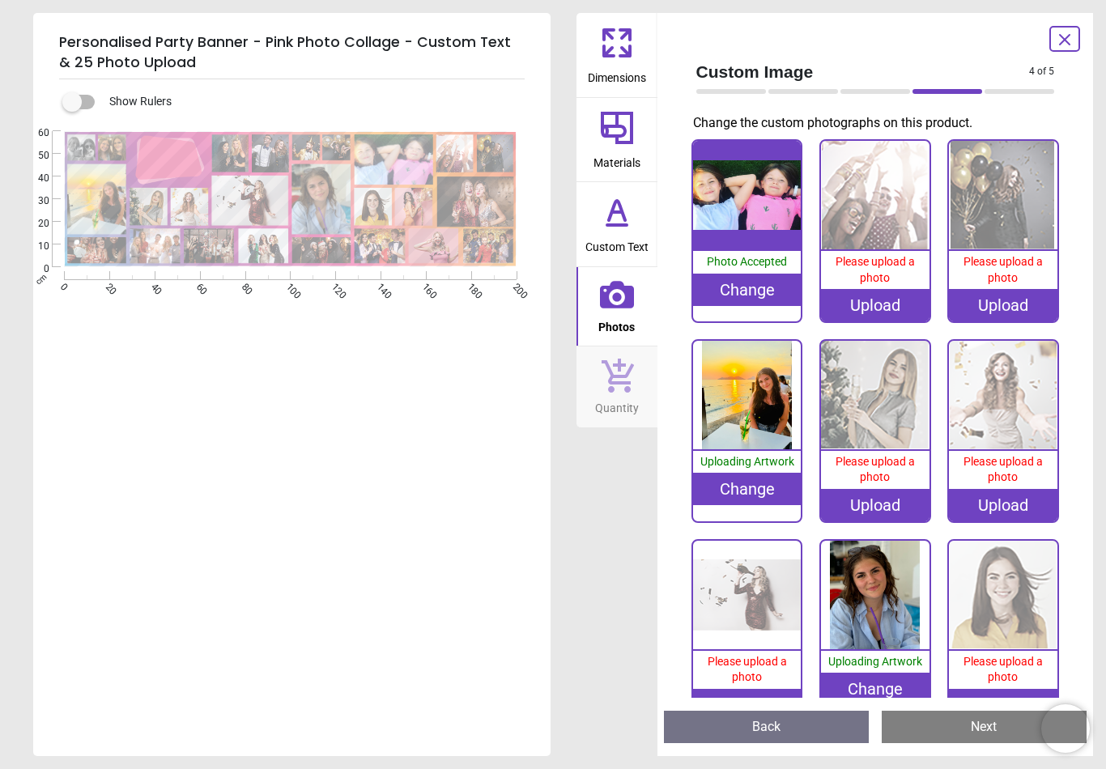
click at [492, 244] on image at bounding box center [488, 245] width 50 height 35
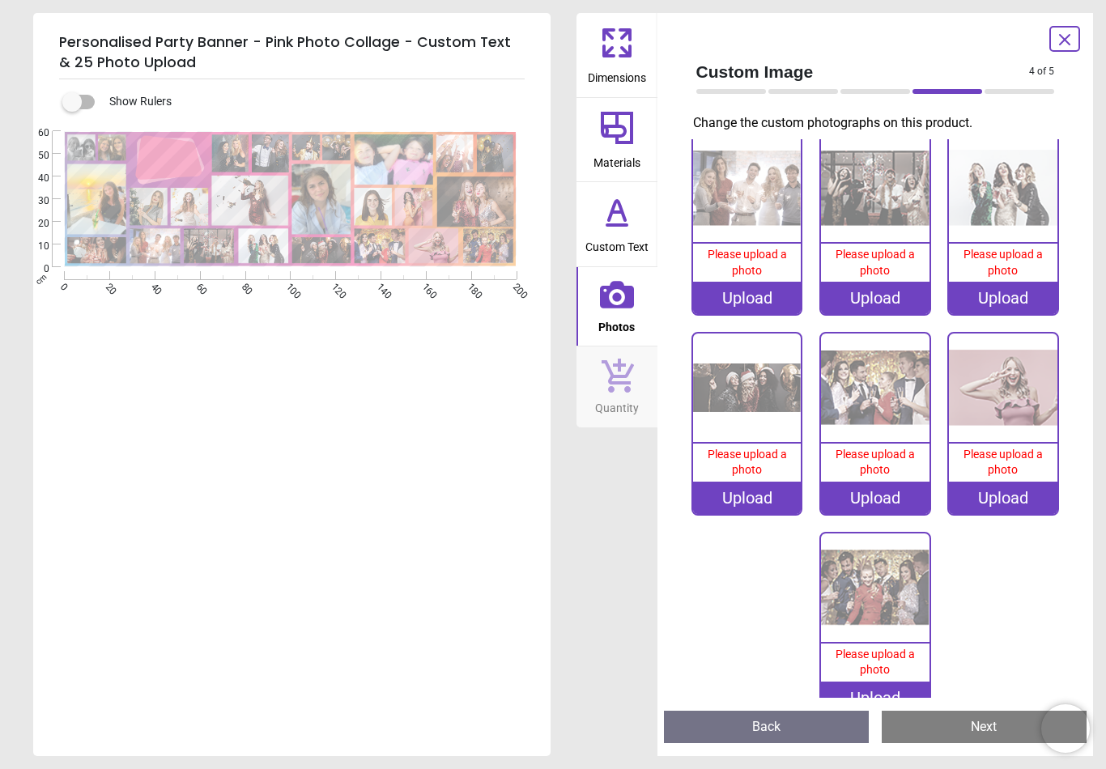
scroll to position [1237, 0]
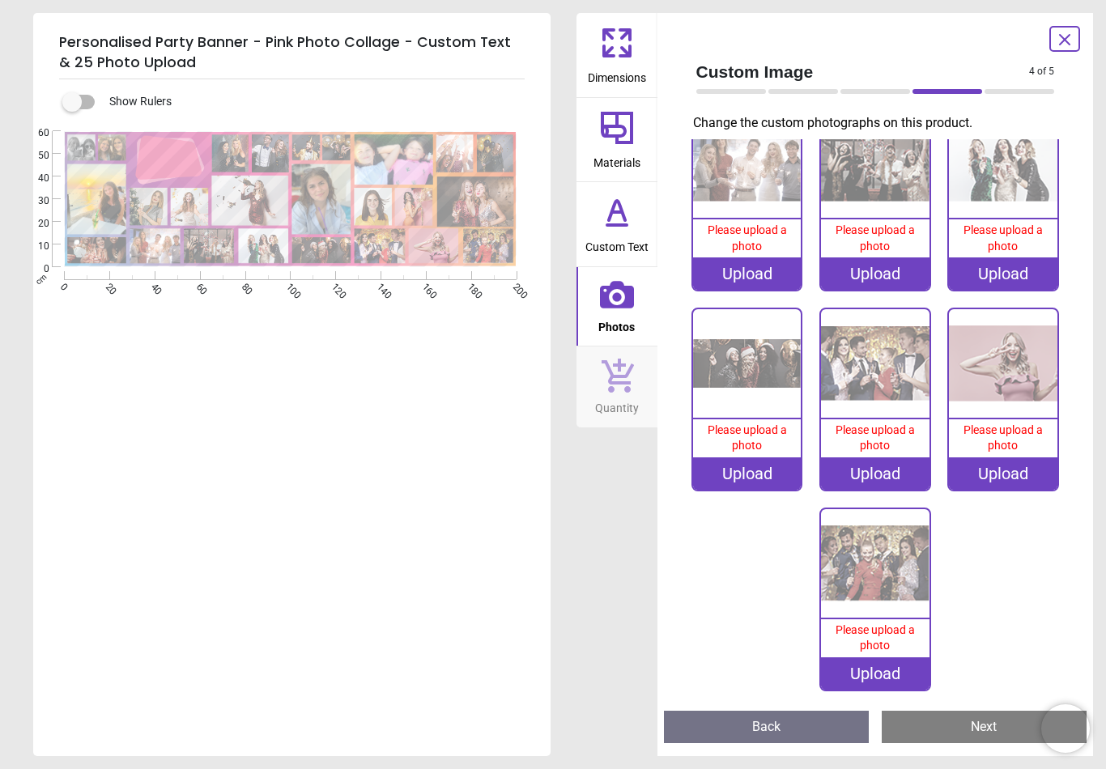
click at [883, 666] on div "Upload" at bounding box center [875, 674] width 109 height 32
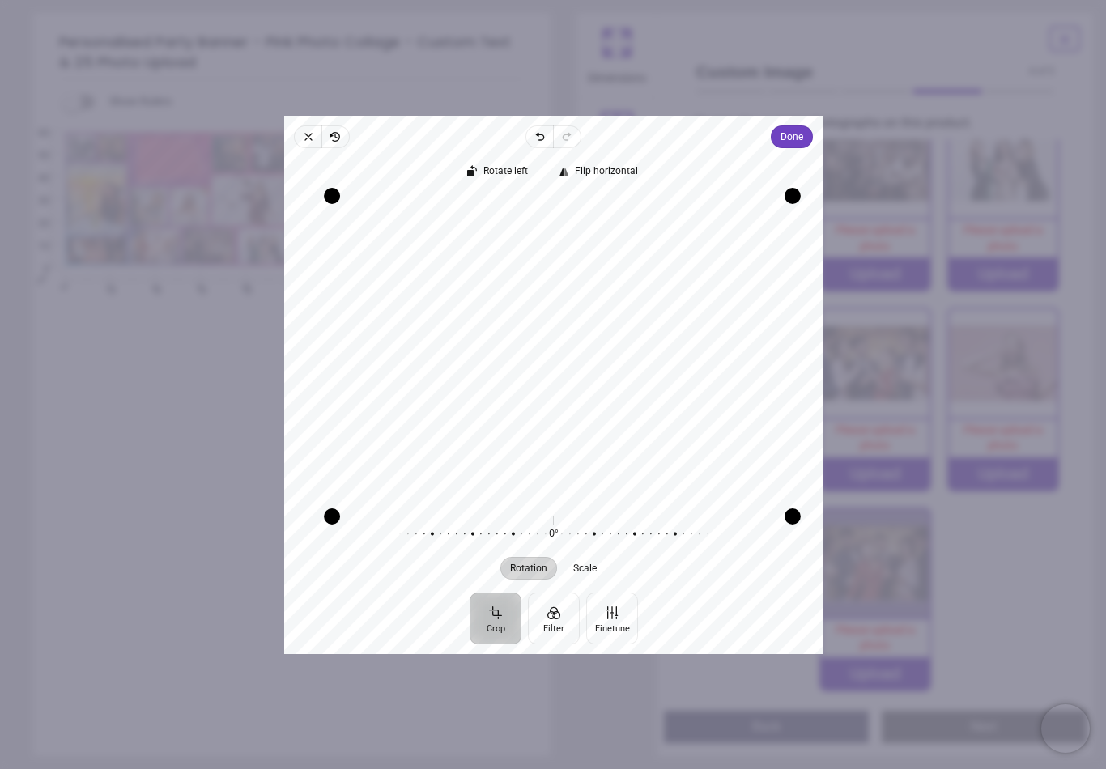
click at [621, 637] on button "Finetune" at bounding box center [611, 619] width 52 height 52
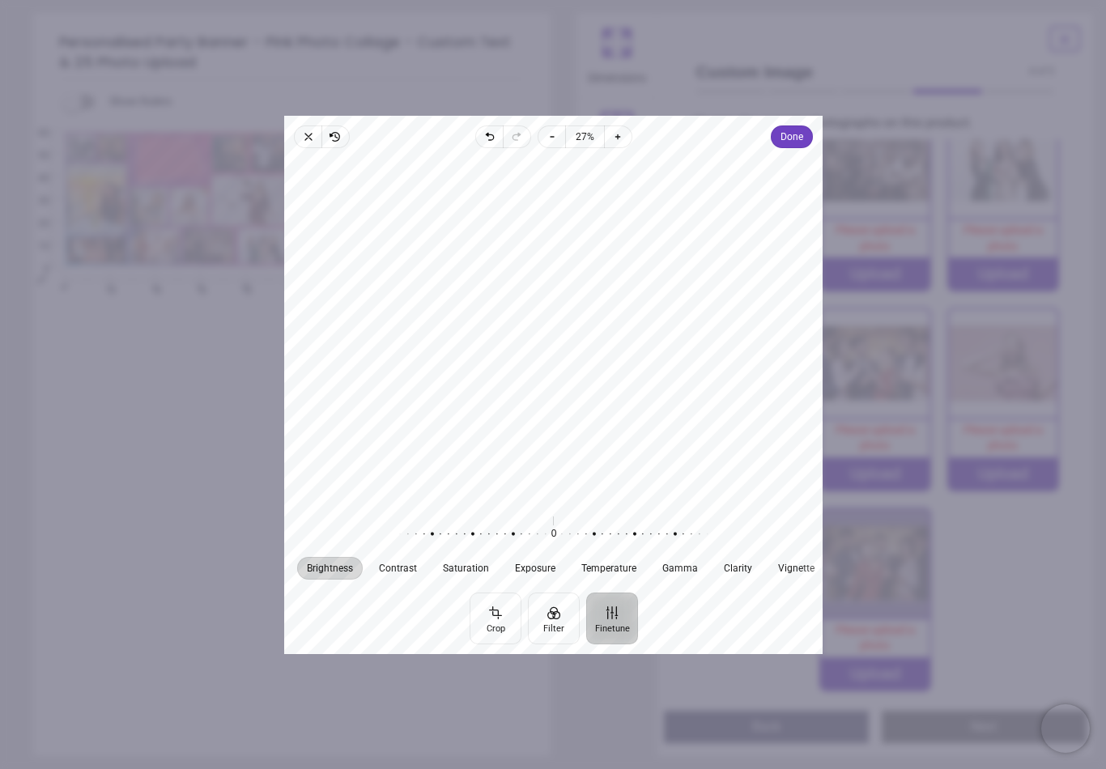
click at [810, 116] on div "Close Revert Undo Redo Zoom out 27% Zoom in Done Crop Filter Finetune Rotate le…" at bounding box center [553, 385] width 538 height 538
click at [791, 127] on span "Done" at bounding box center [792, 136] width 23 height 19
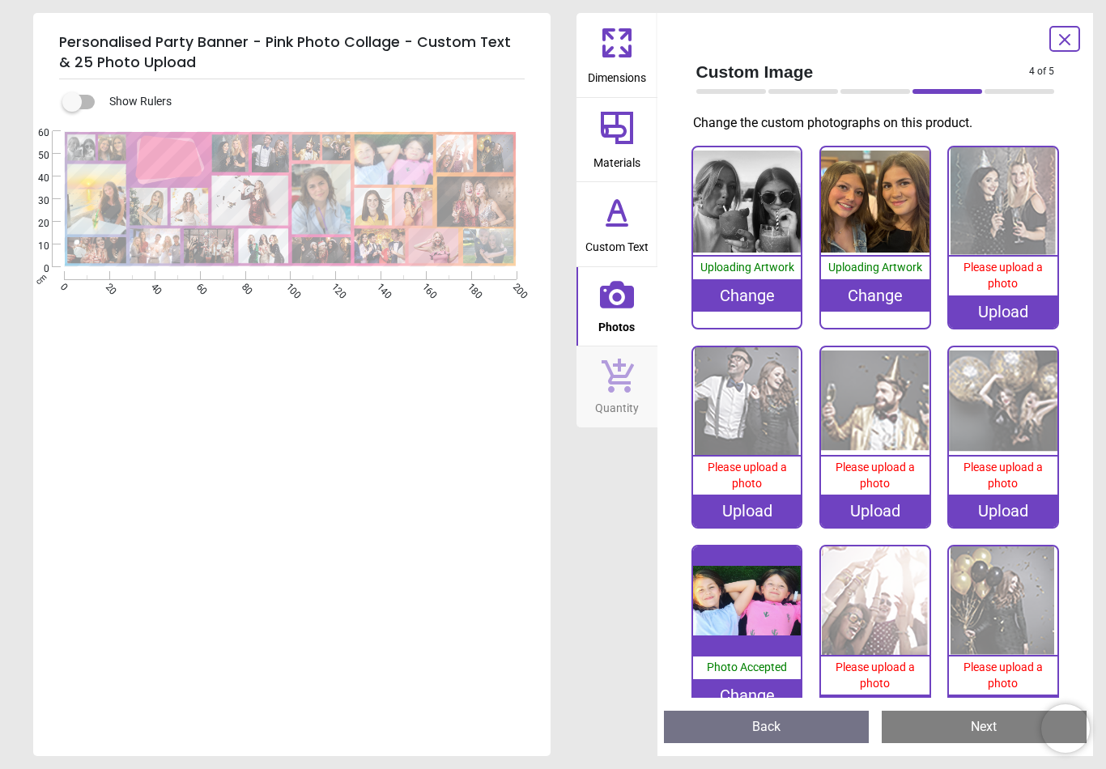
scroll to position [1202, 0]
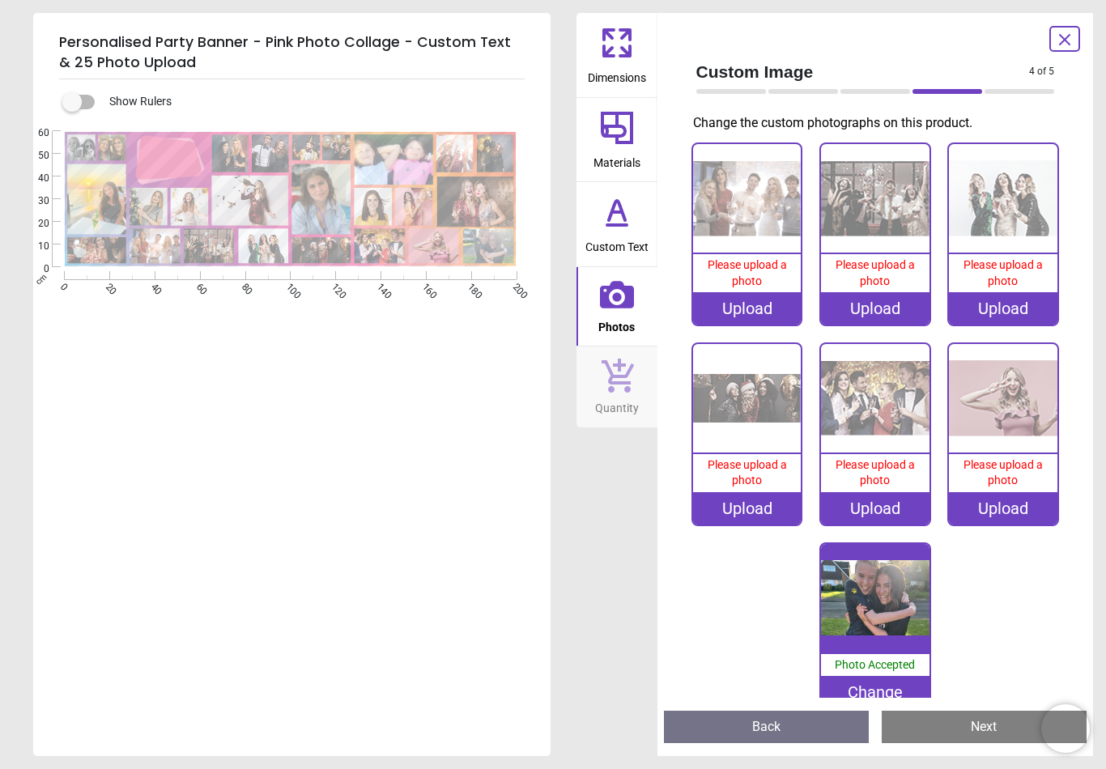
click at [1010, 293] on div "Upload" at bounding box center [1003, 308] width 109 height 32
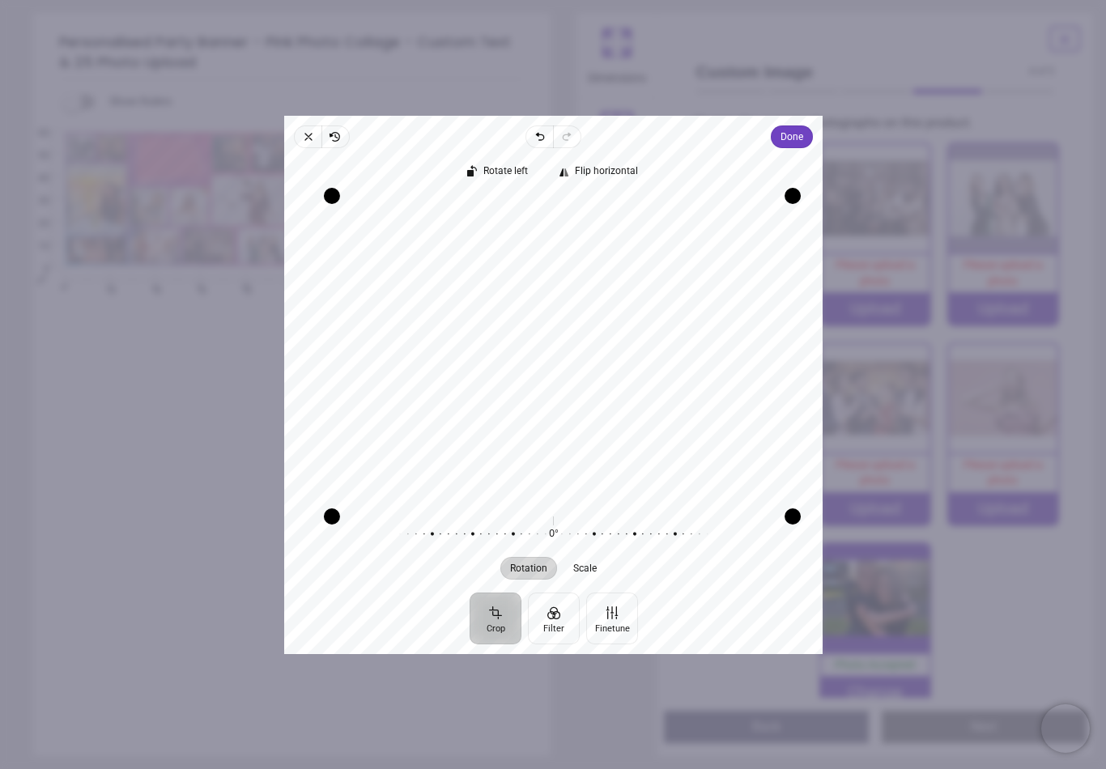
click at [801, 130] on span "Done" at bounding box center [792, 136] width 23 height 19
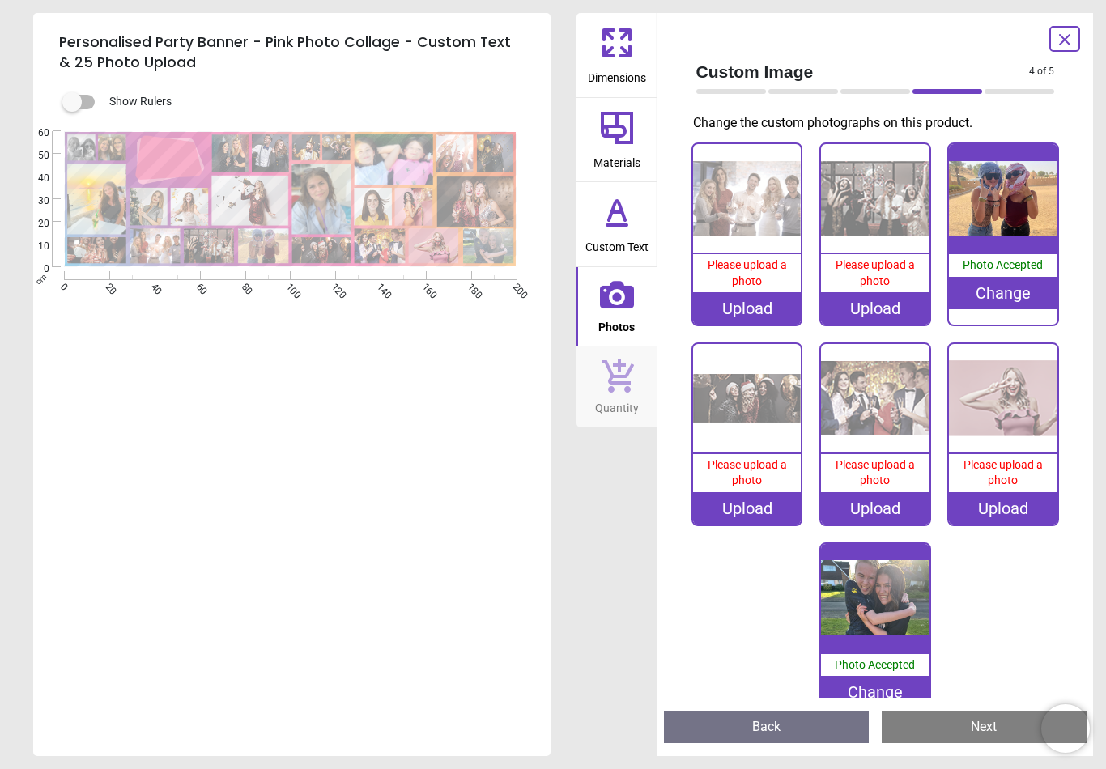
click at [117, 243] on image at bounding box center [96, 250] width 59 height 26
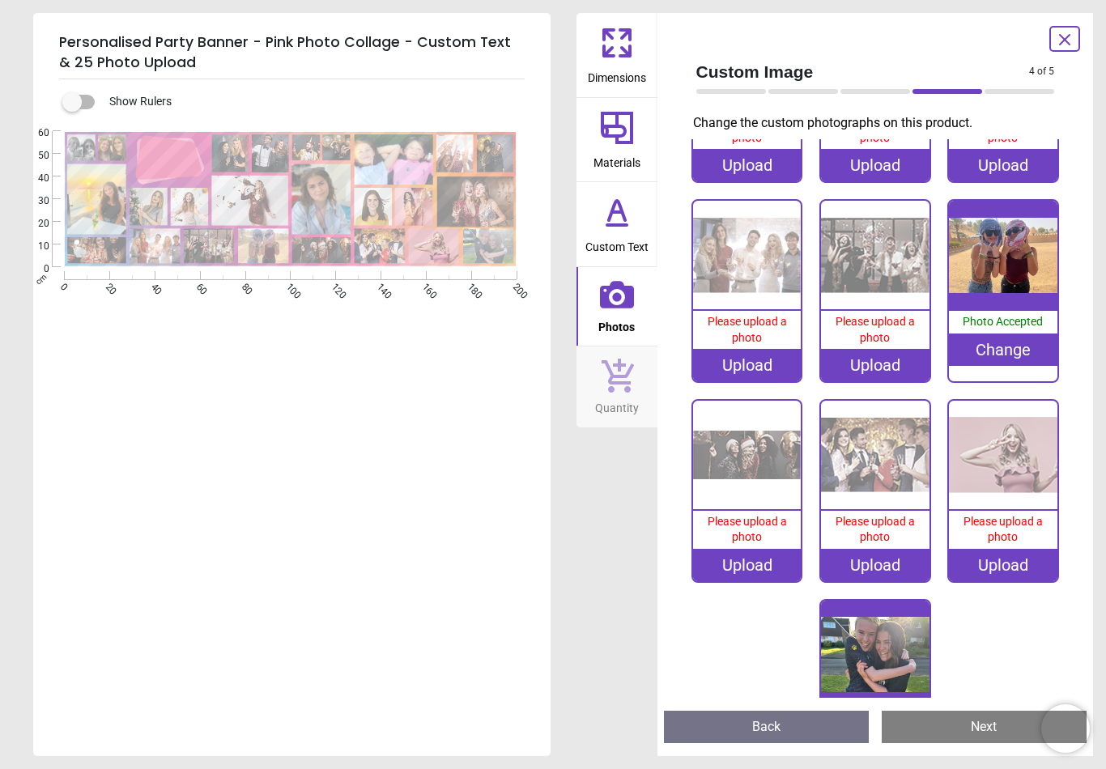
scroll to position [1002, 0]
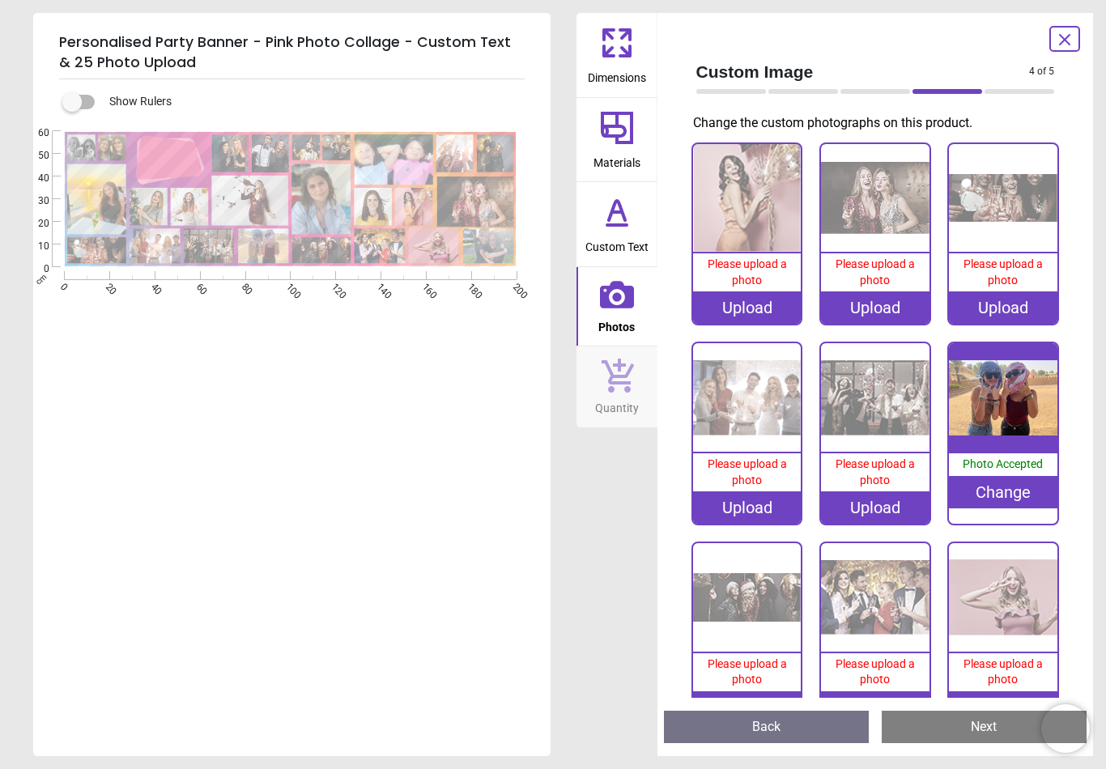
click at [1011, 300] on div "Upload" at bounding box center [1003, 308] width 109 height 32
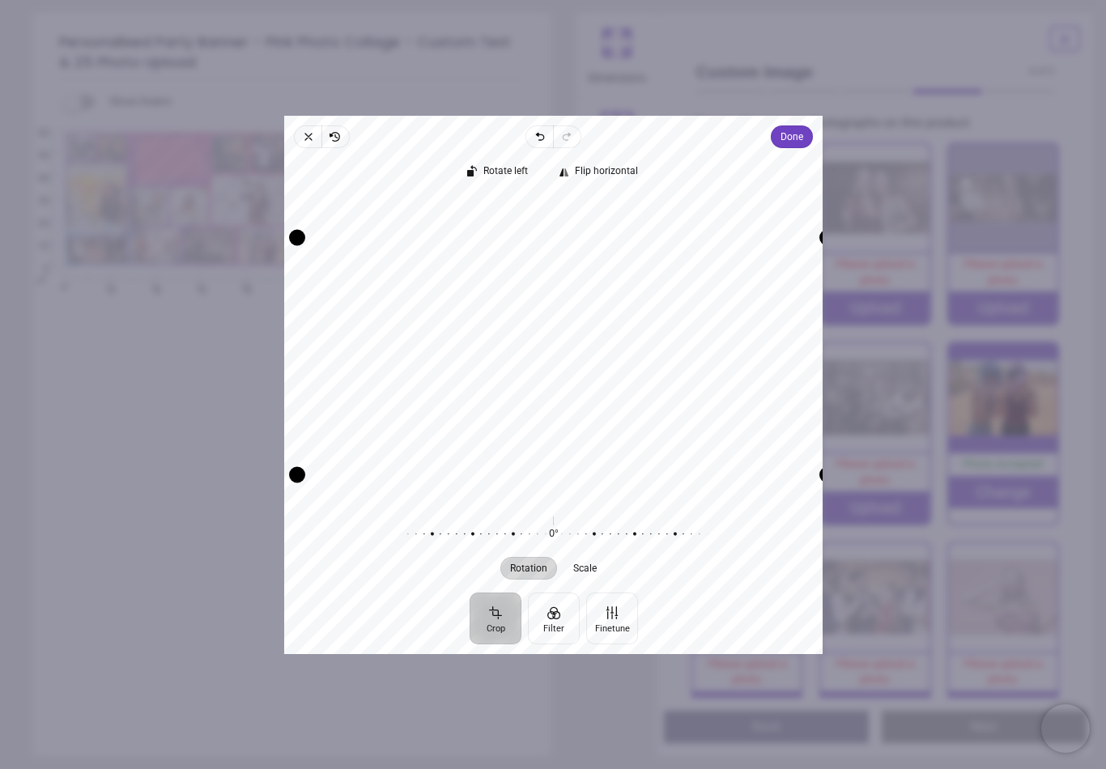
click at [786, 126] on button "Done" at bounding box center [792, 137] width 42 height 23
